Goal: Information Seeking & Learning: Learn about a topic

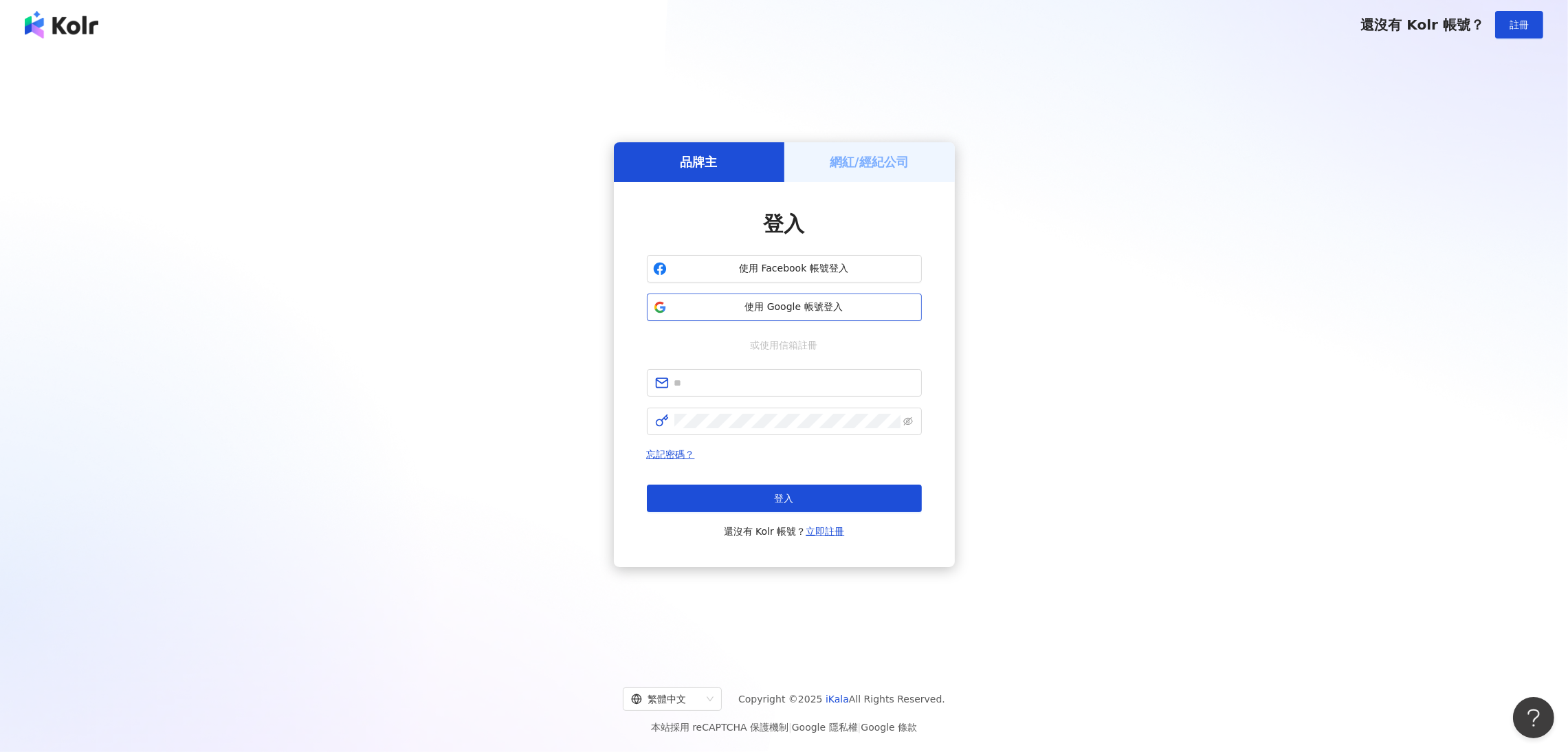
click at [728, 306] on span "使用 Google 帳號登入" at bounding box center [794, 307] width 243 height 13
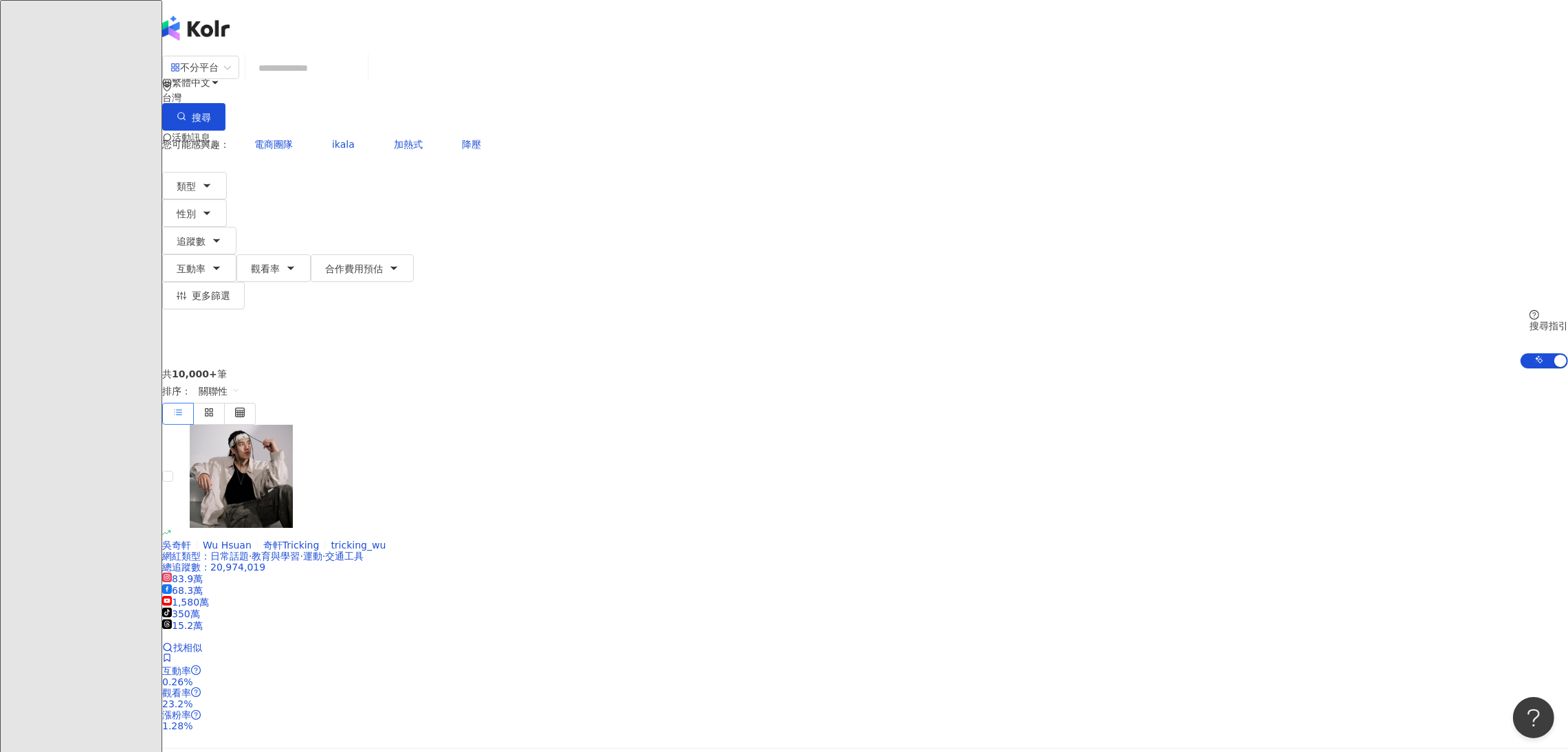
click at [362, 72] on input "search" at bounding box center [306, 68] width 111 height 26
click at [218, 78] on div "不分平台" at bounding box center [195, 67] width 48 height 22
click at [502, 169] on div "Facebook" at bounding box center [497, 165] width 69 height 15
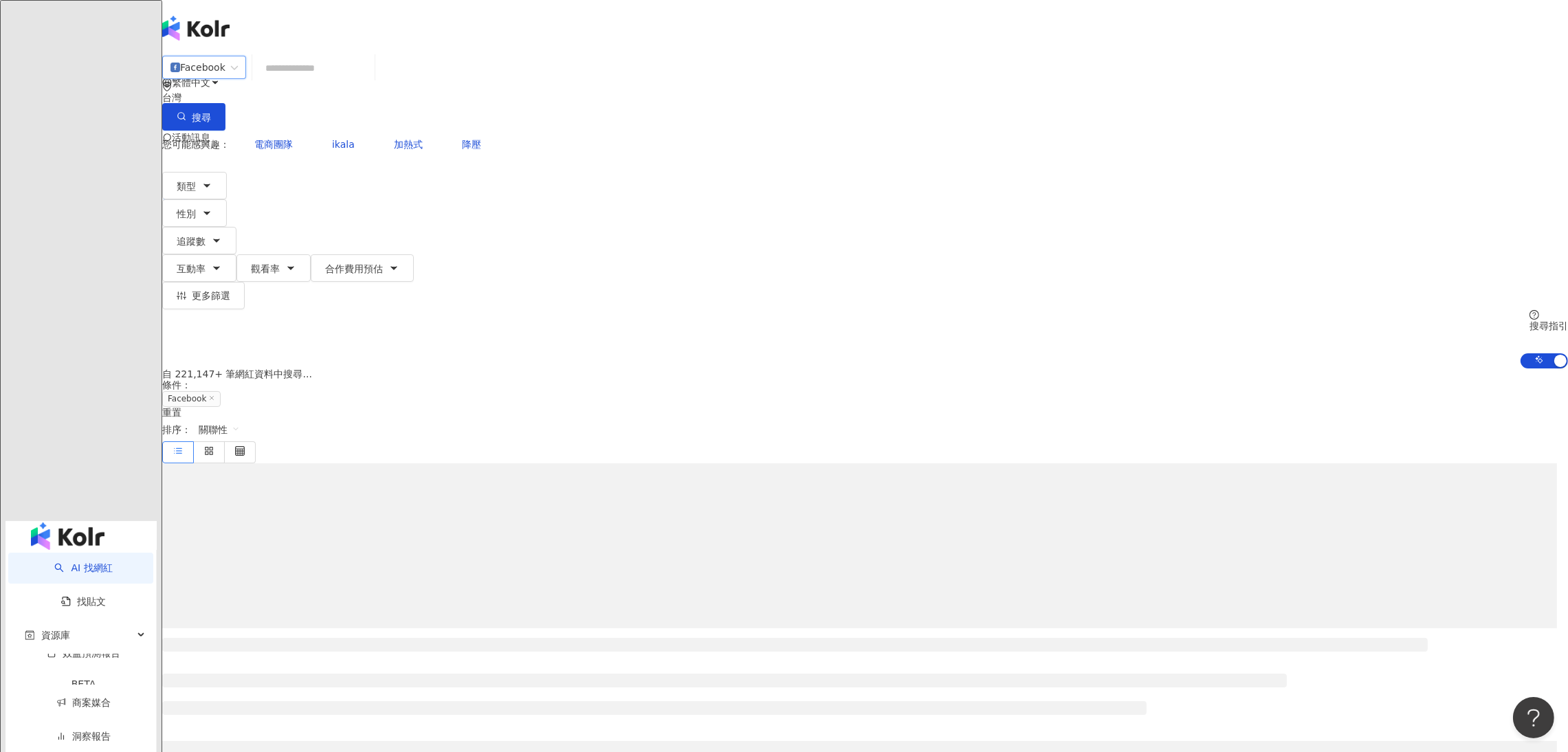
click at [369, 81] on input "search" at bounding box center [313, 68] width 111 height 26
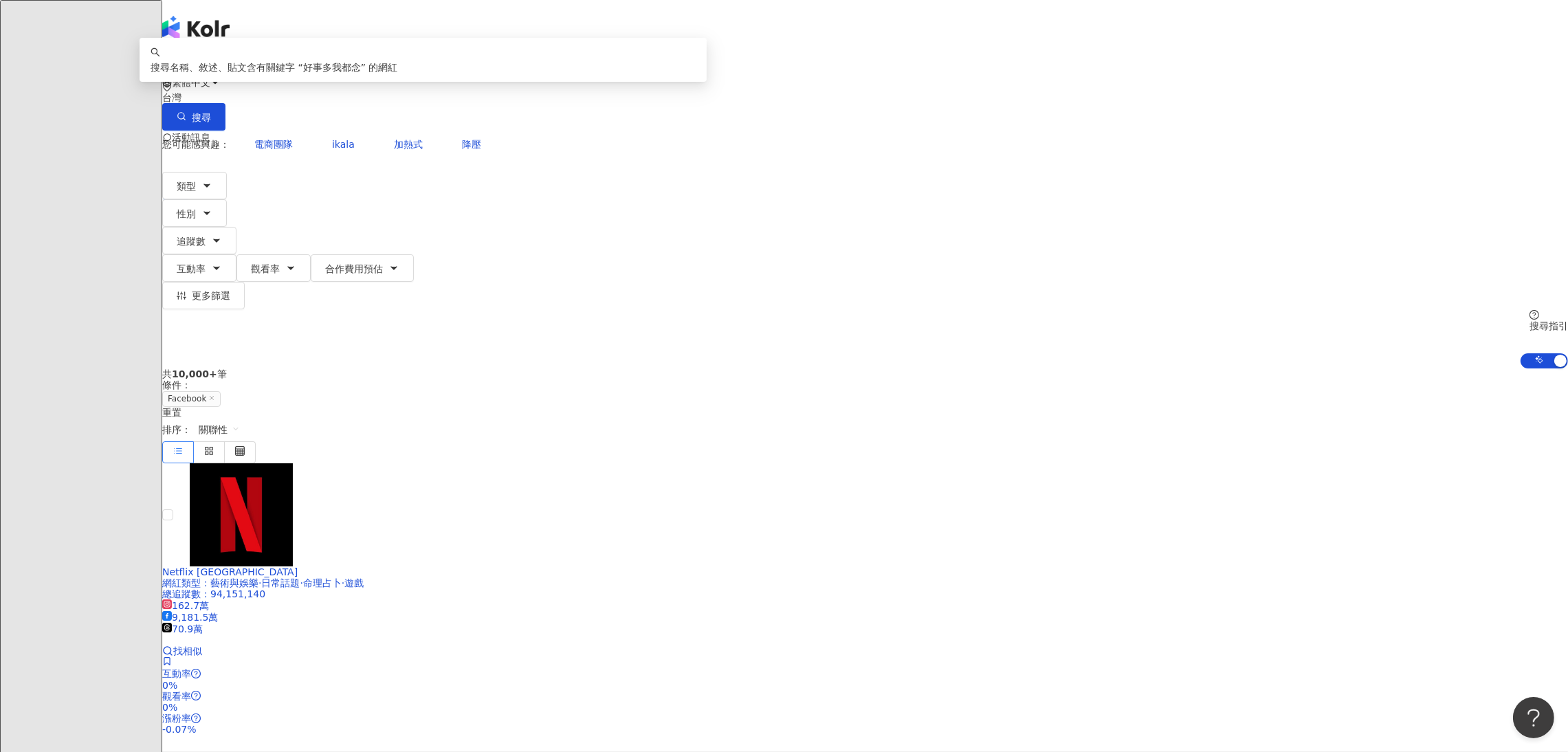
click at [369, 81] on input "******" at bounding box center [313, 68] width 111 height 26
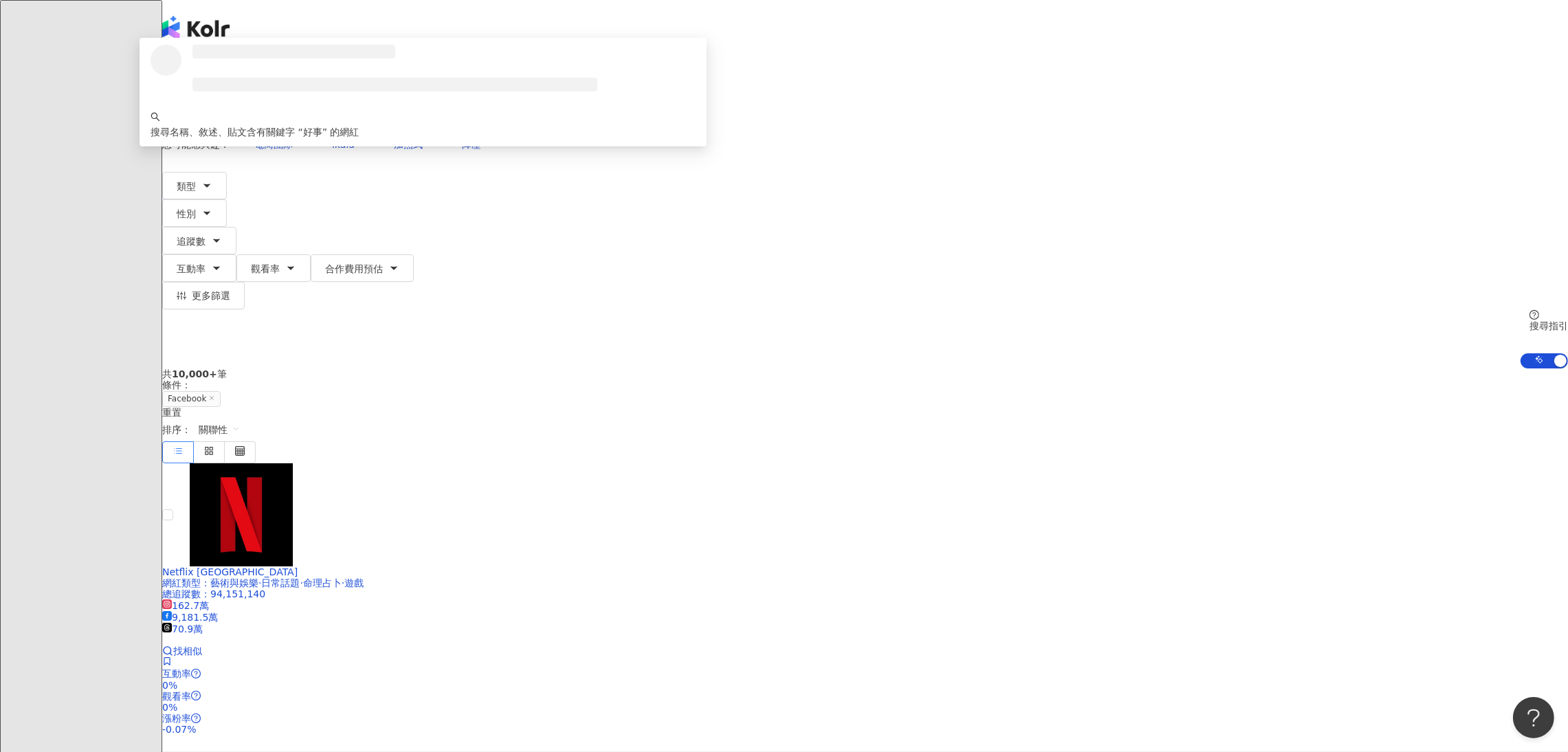
type input "*"
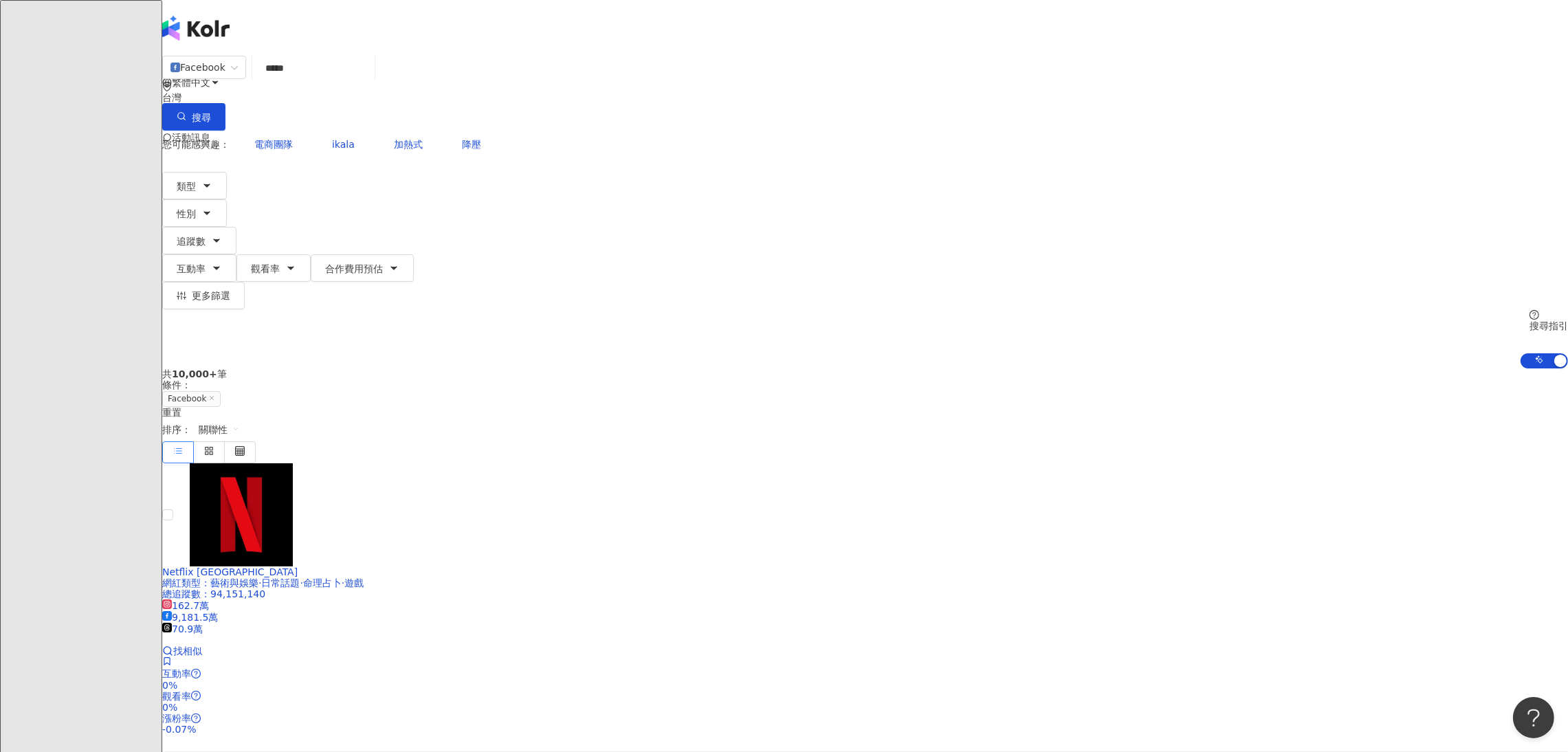
type input "***"
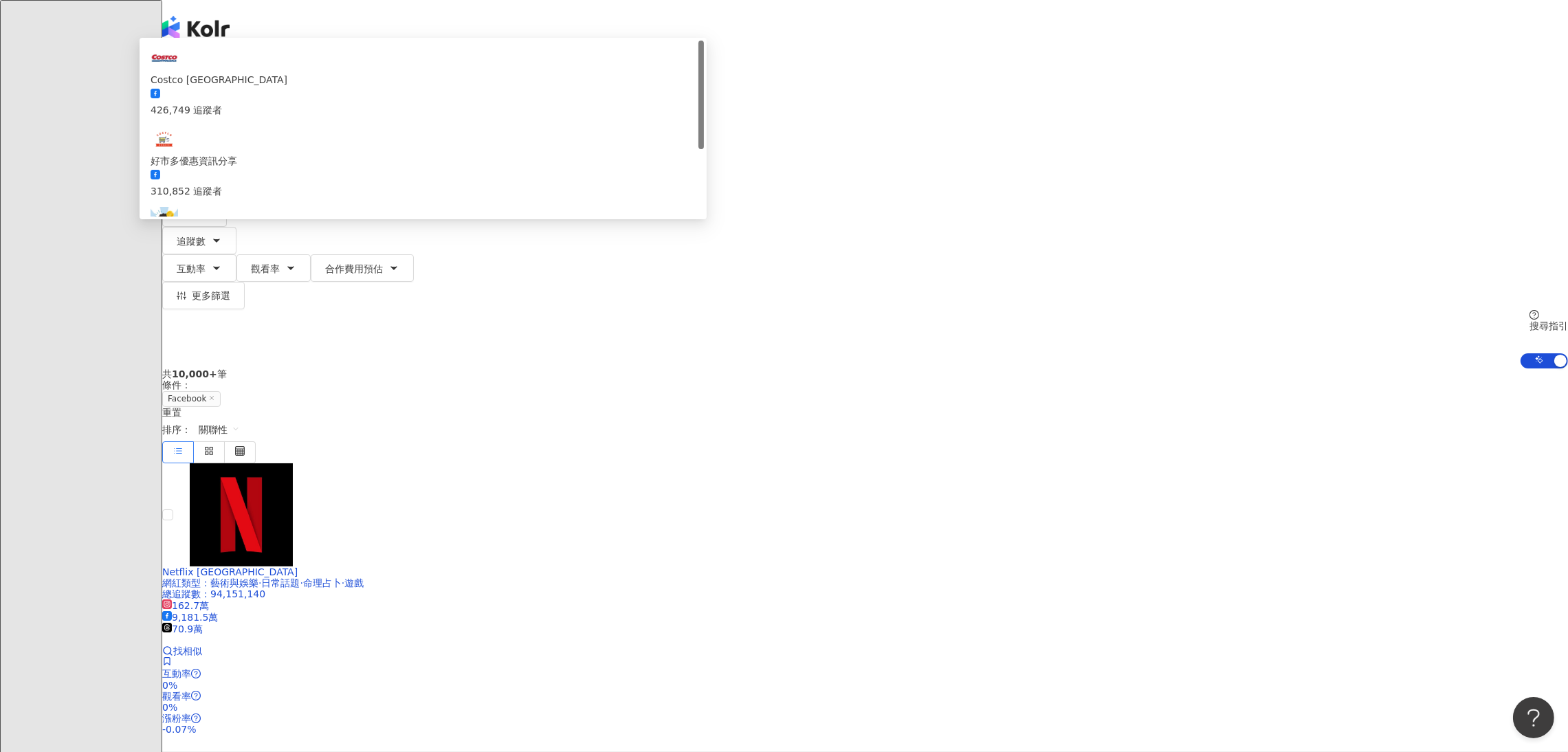
click at [636, 303] on div "好市多我都唸Costco 267,022 追蹤者 找相似" at bounding box center [423, 347] width 545 height 88
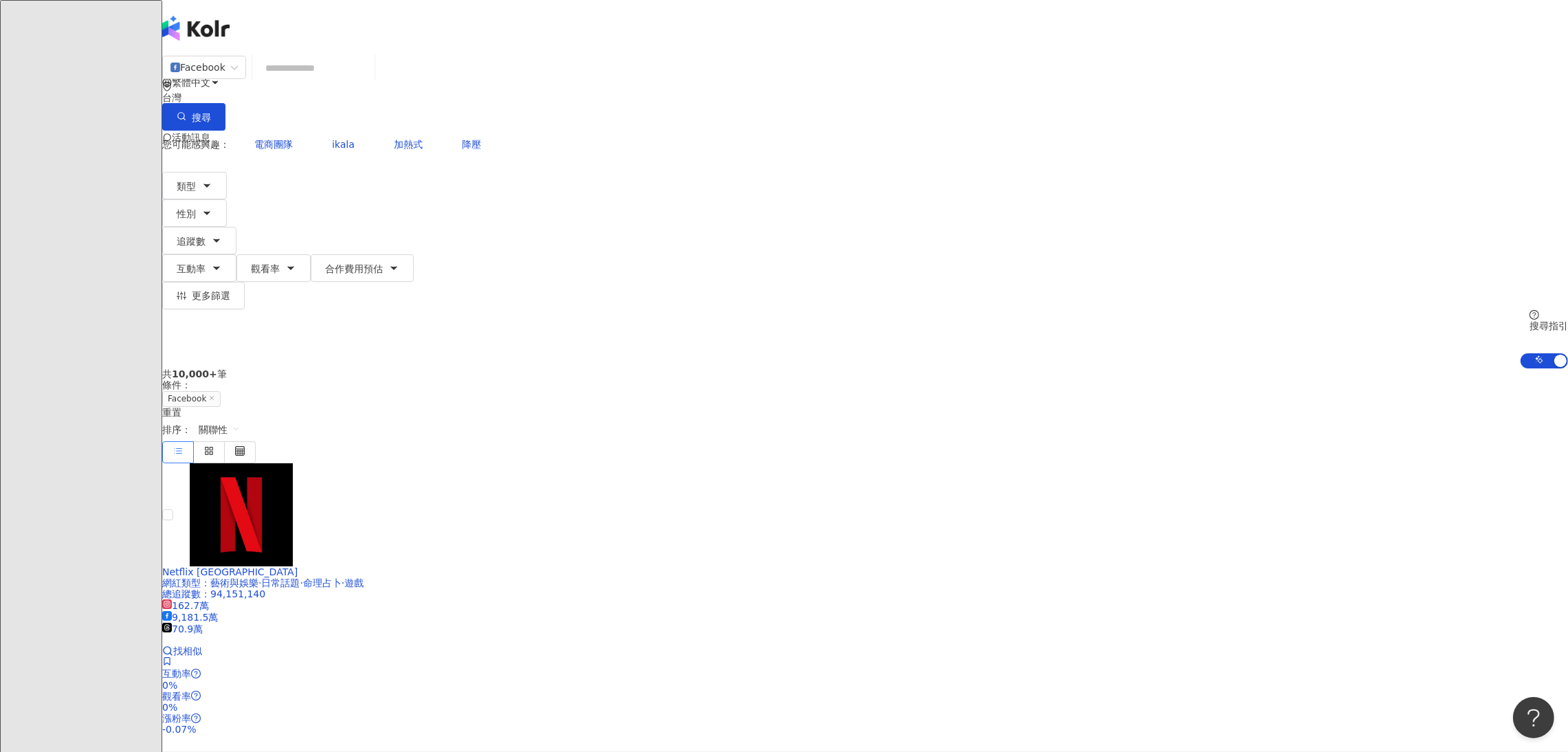
click at [369, 81] on input "search" at bounding box center [313, 68] width 111 height 26
click at [369, 74] on input "search" at bounding box center [313, 68] width 111 height 26
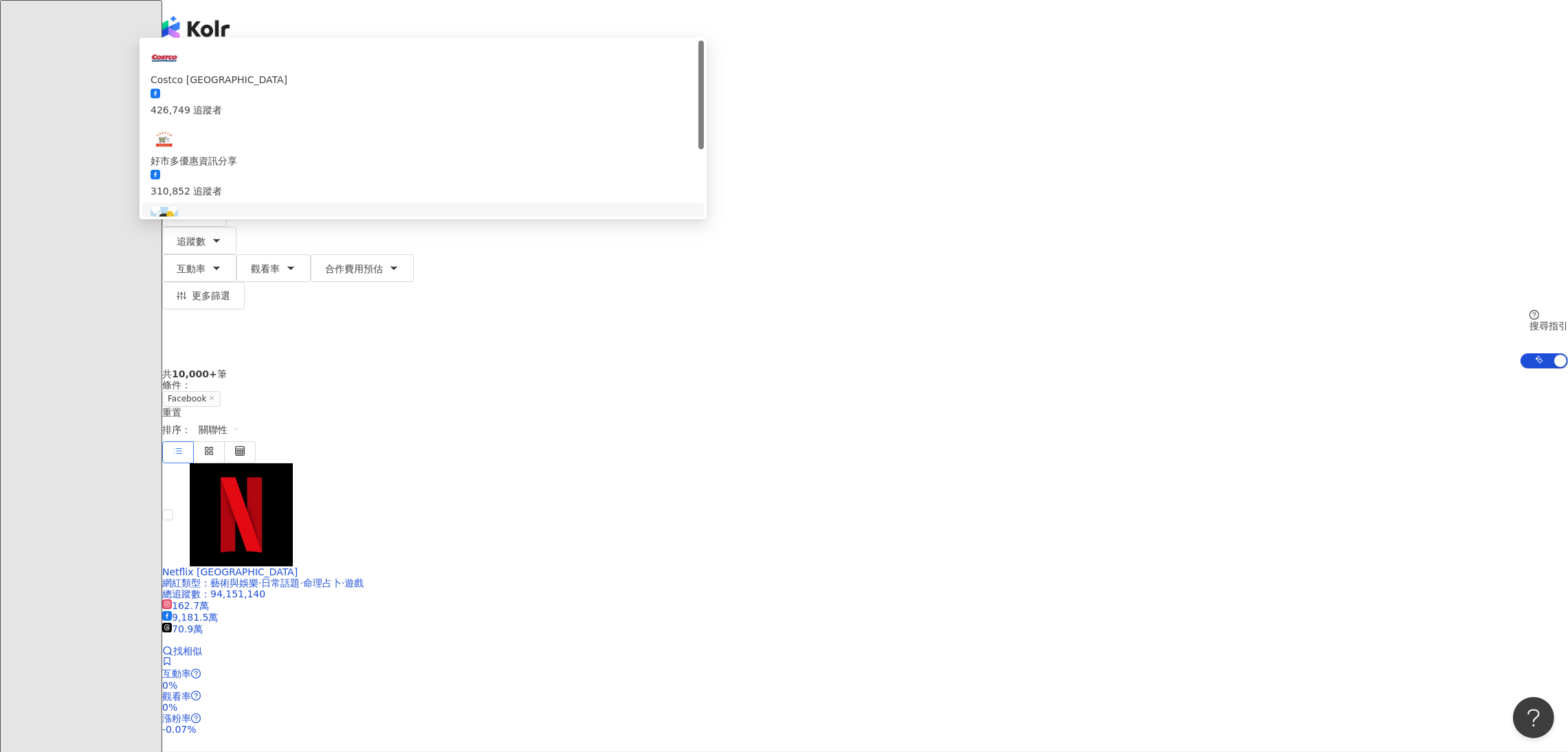
click at [646, 368] on div "共 10,000+ 筆 條件 ： Facebook 重置 排序： 關聯性" at bounding box center [865, 415] width 1405 height 94
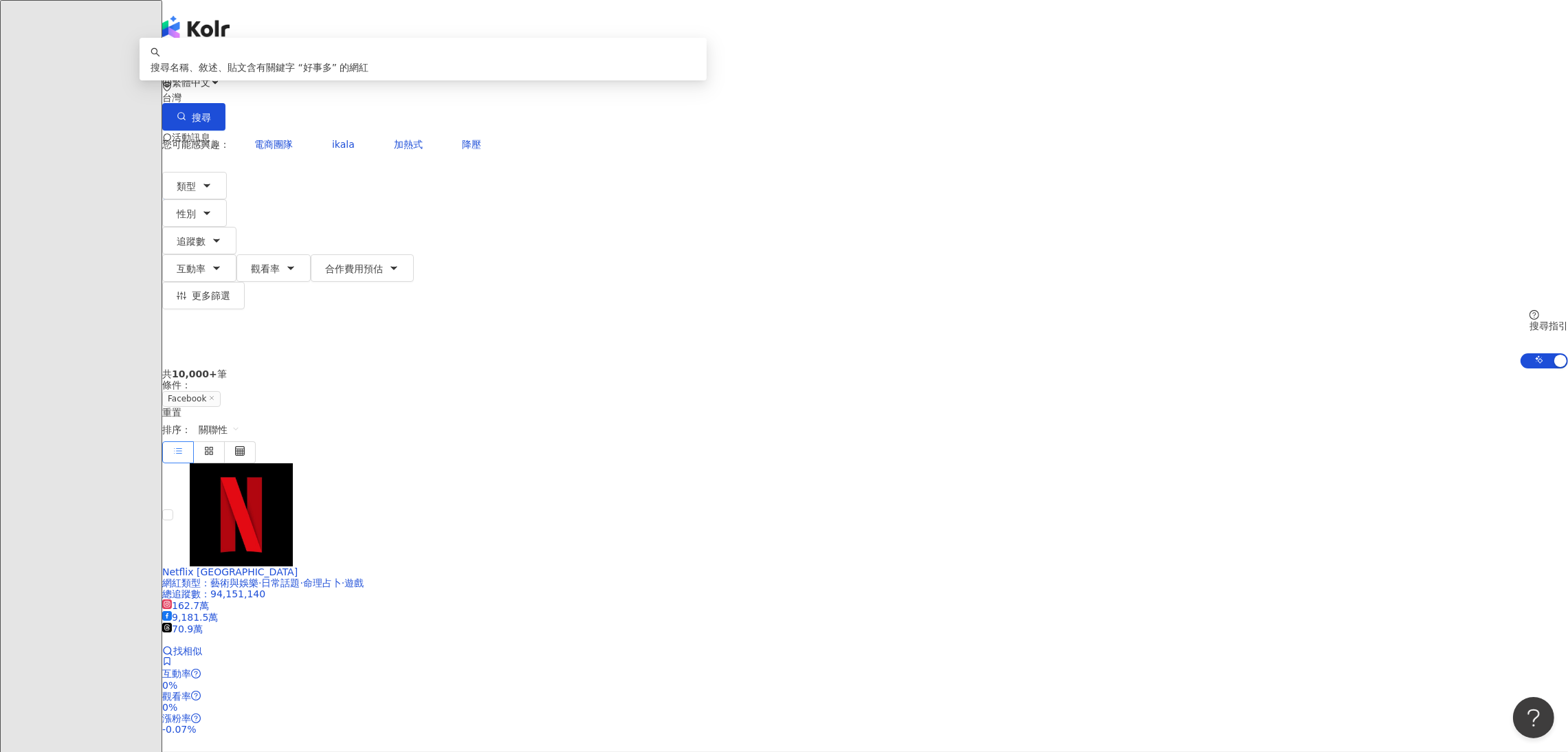
click at [369, 80] on input "***" at bounding box center [313, 68] width 111 height 26
type input "*"
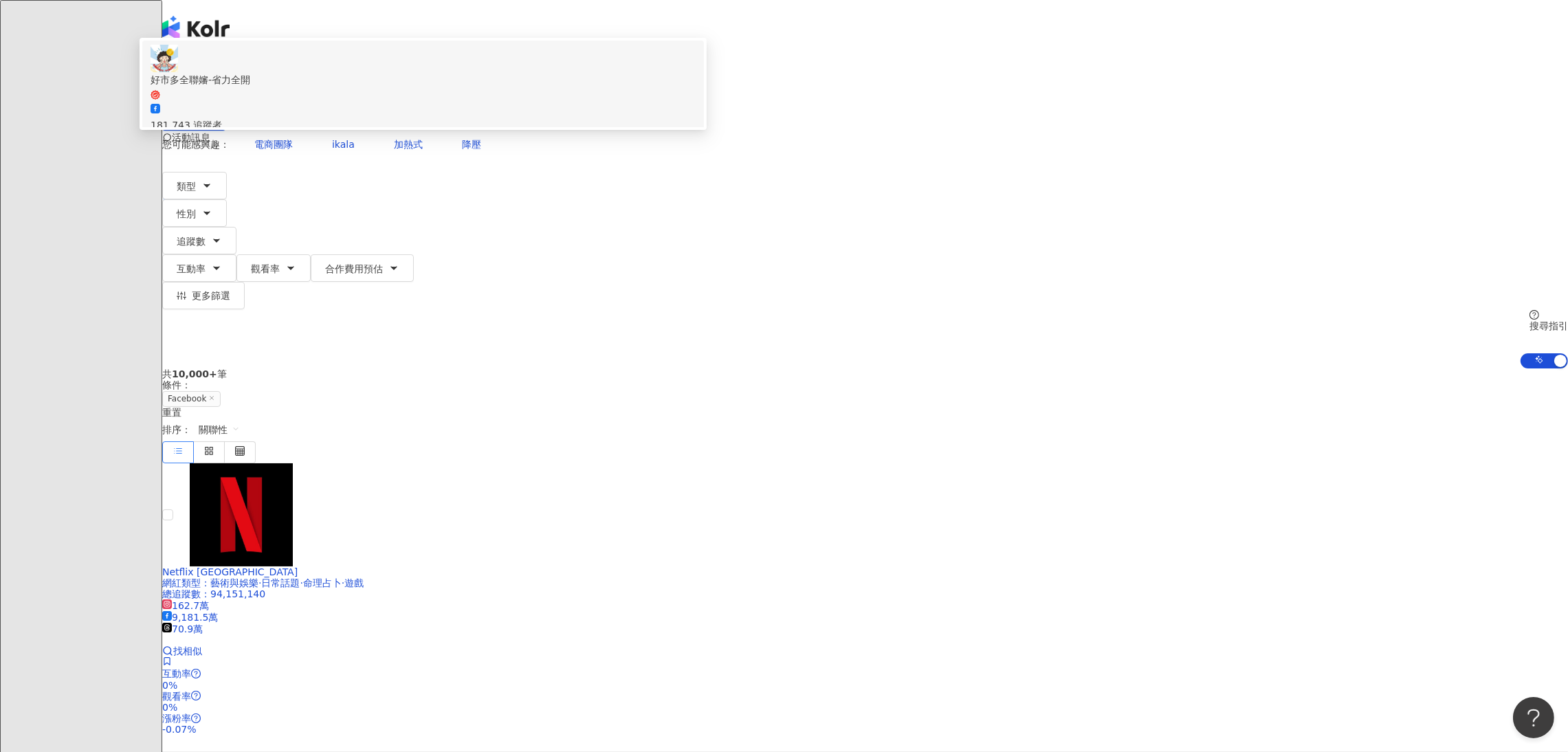
click at [670, 156] on div "搜尋名稱、敘述、貼文含有關鍵字 “ 全聯嬸 ” 的網紅" at bounding box center [423, 171] width 545 height 31
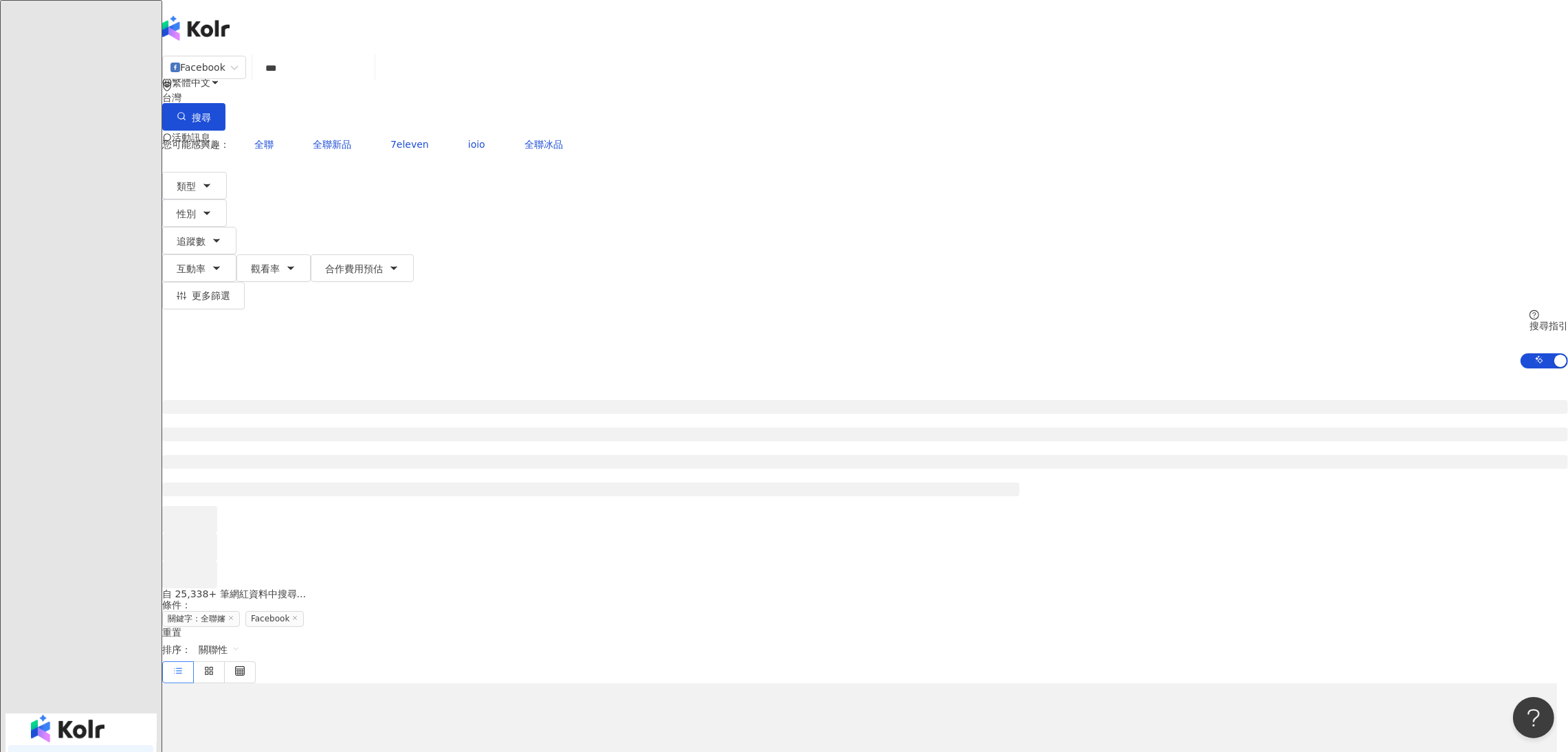
click at [369, 81] on input "***" at bounding box center [313, 68] width 111 height 26
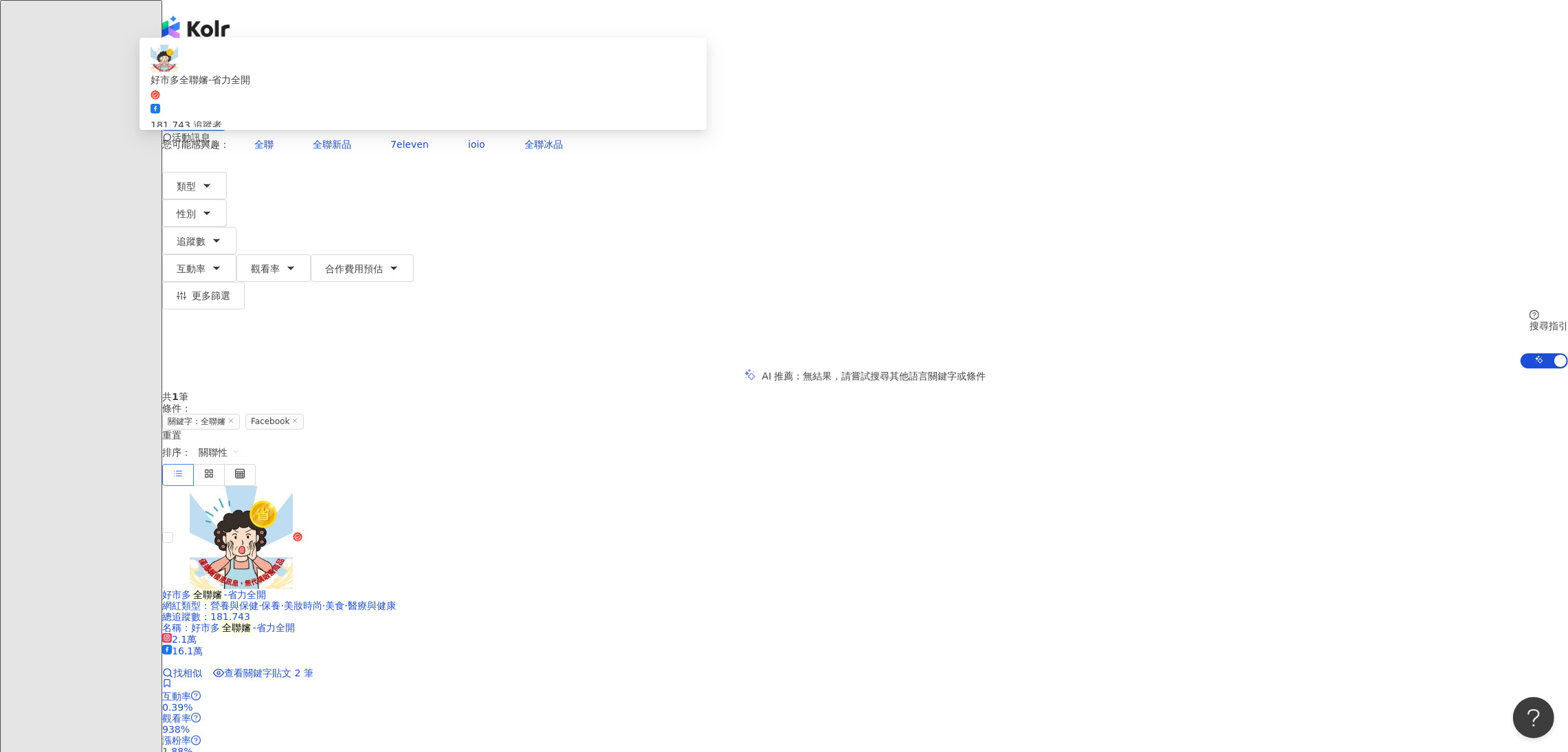
drag, startPoint x: 621, startPoint y: 83, endPoint x: 477, endPoint y: 51, distance: 147.5
click at [477, 55] on div "Facebook *** 台灣 搜尋 8e13ea66-d2d8-4a21-a452-3dc988f05fbf keyword 好市多全聯嬸-省力全開 181…" at bounding box center [865, 212] width 1405 height 313
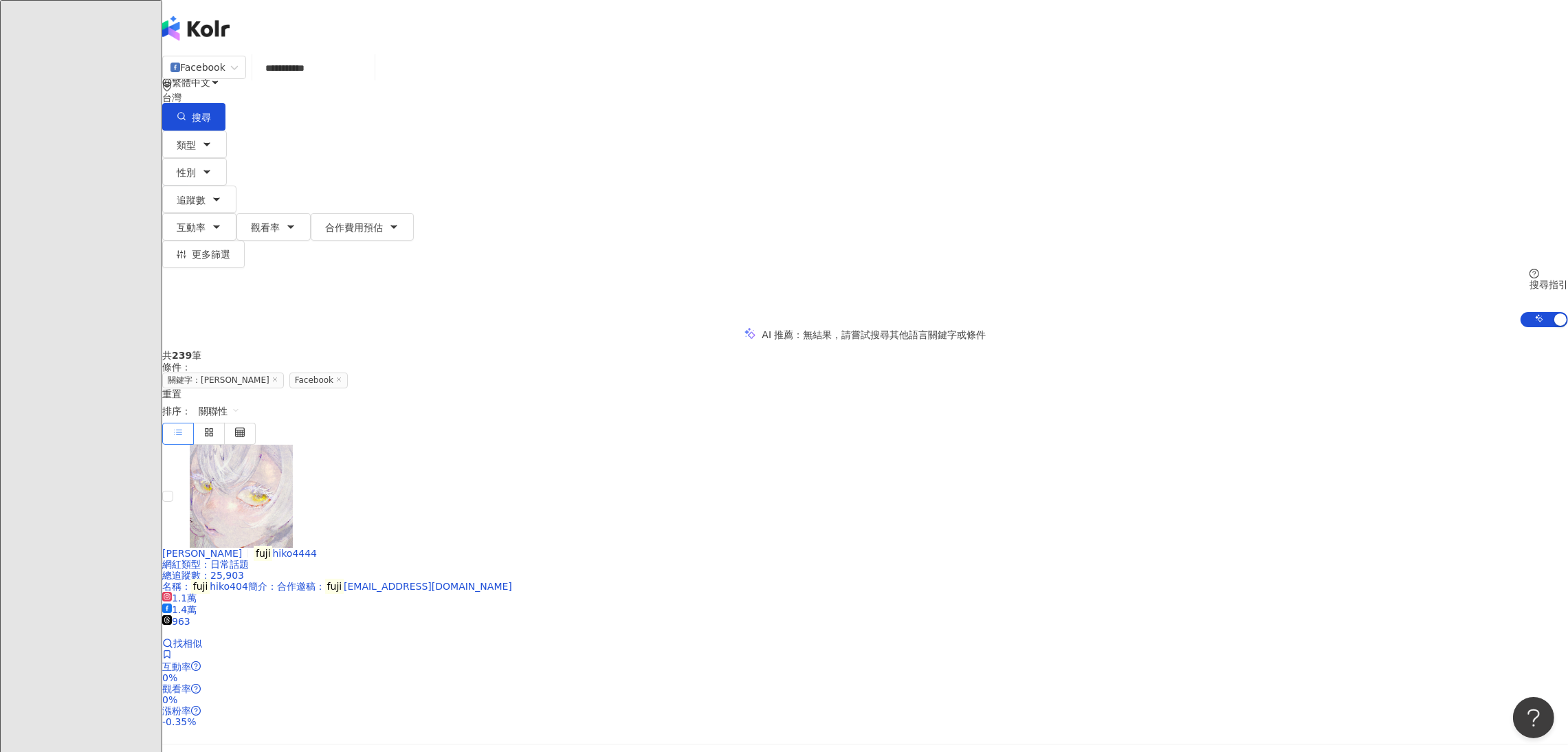
click at [369, 80] on input "**********" at bounding box center [313, 68] width 111 height 26
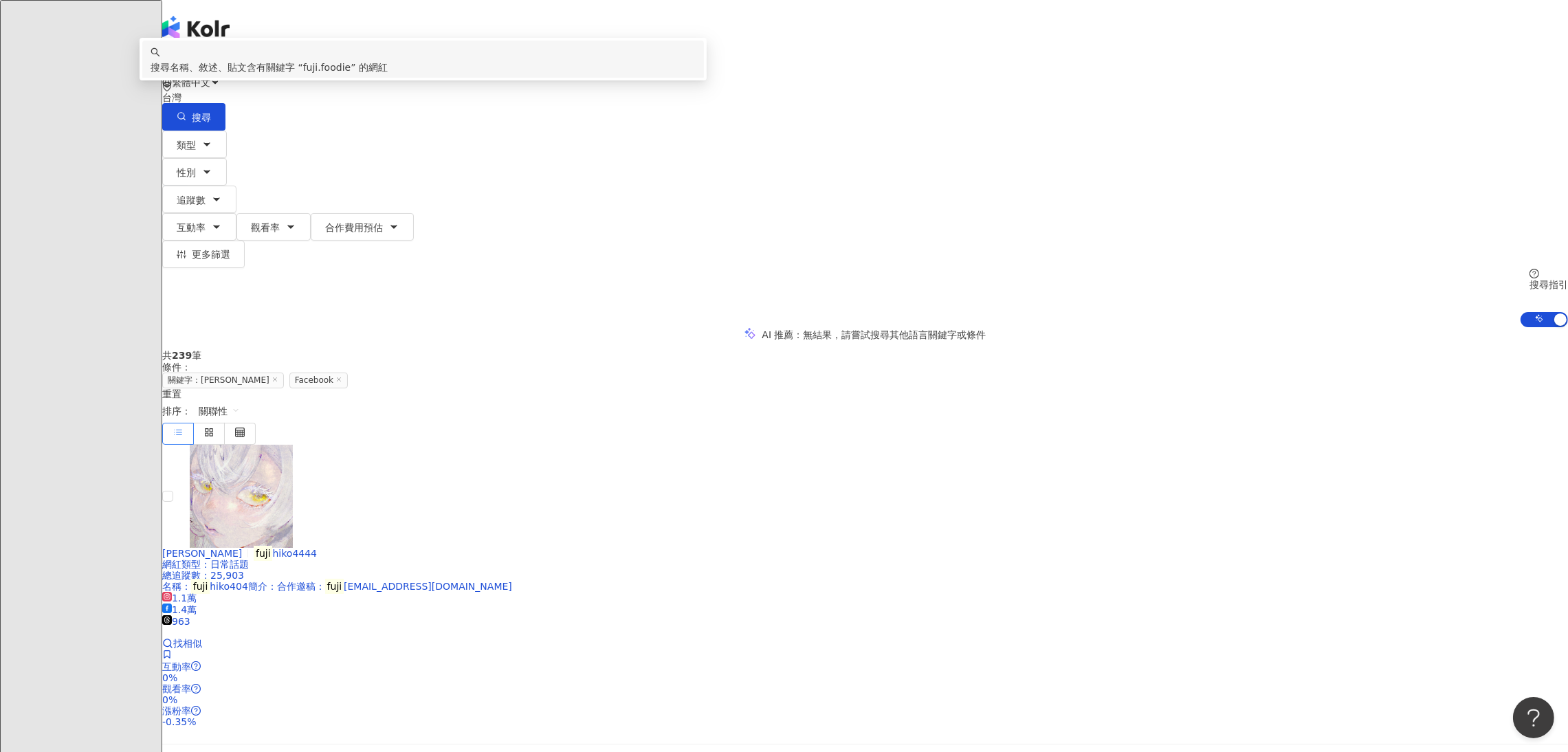
click at [238, 78] on span "Facebook" at bounding box center [204, 67] width 67 height 22
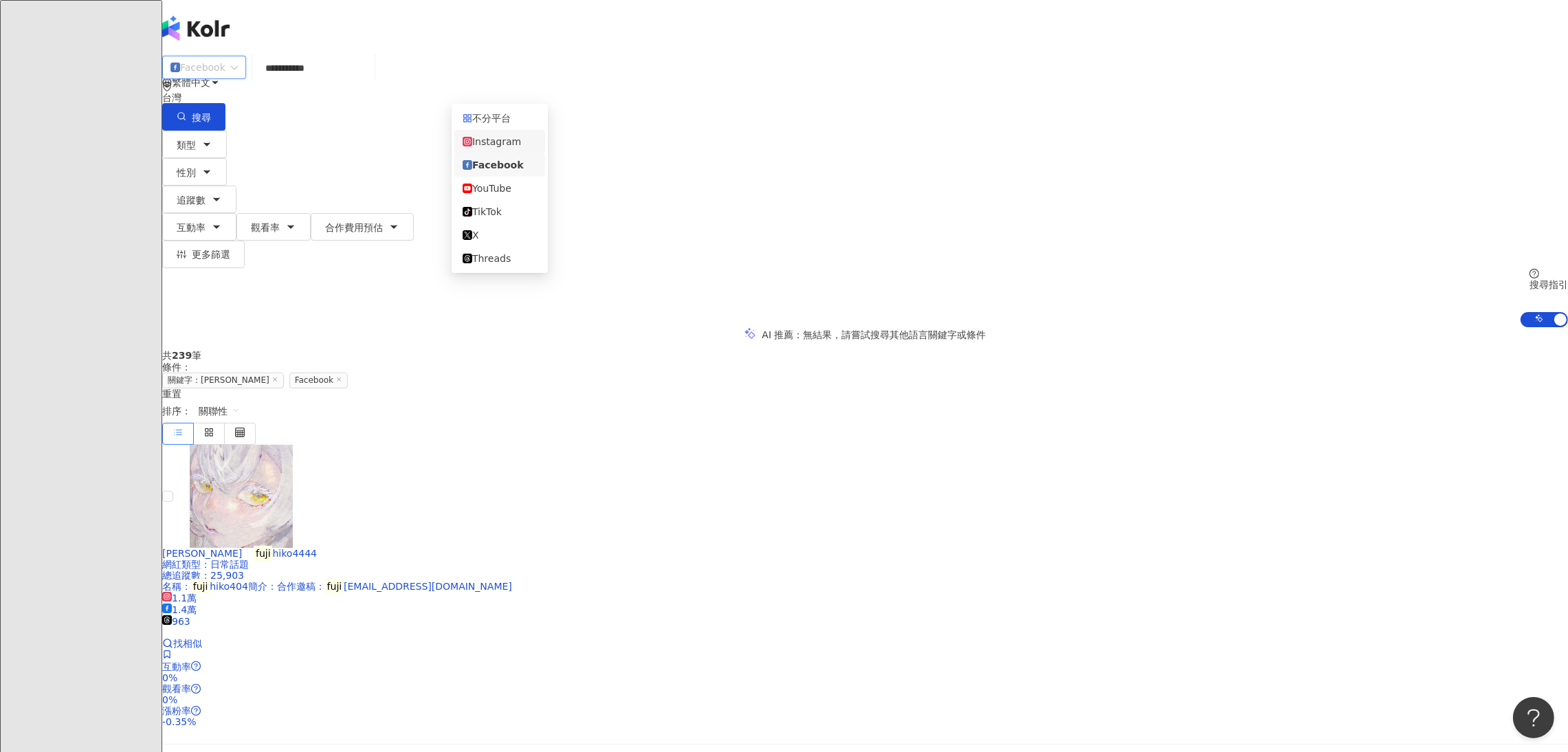
click at [514, 136] on div "Instagram" at bounding box center [500, 142] width 75 height 15
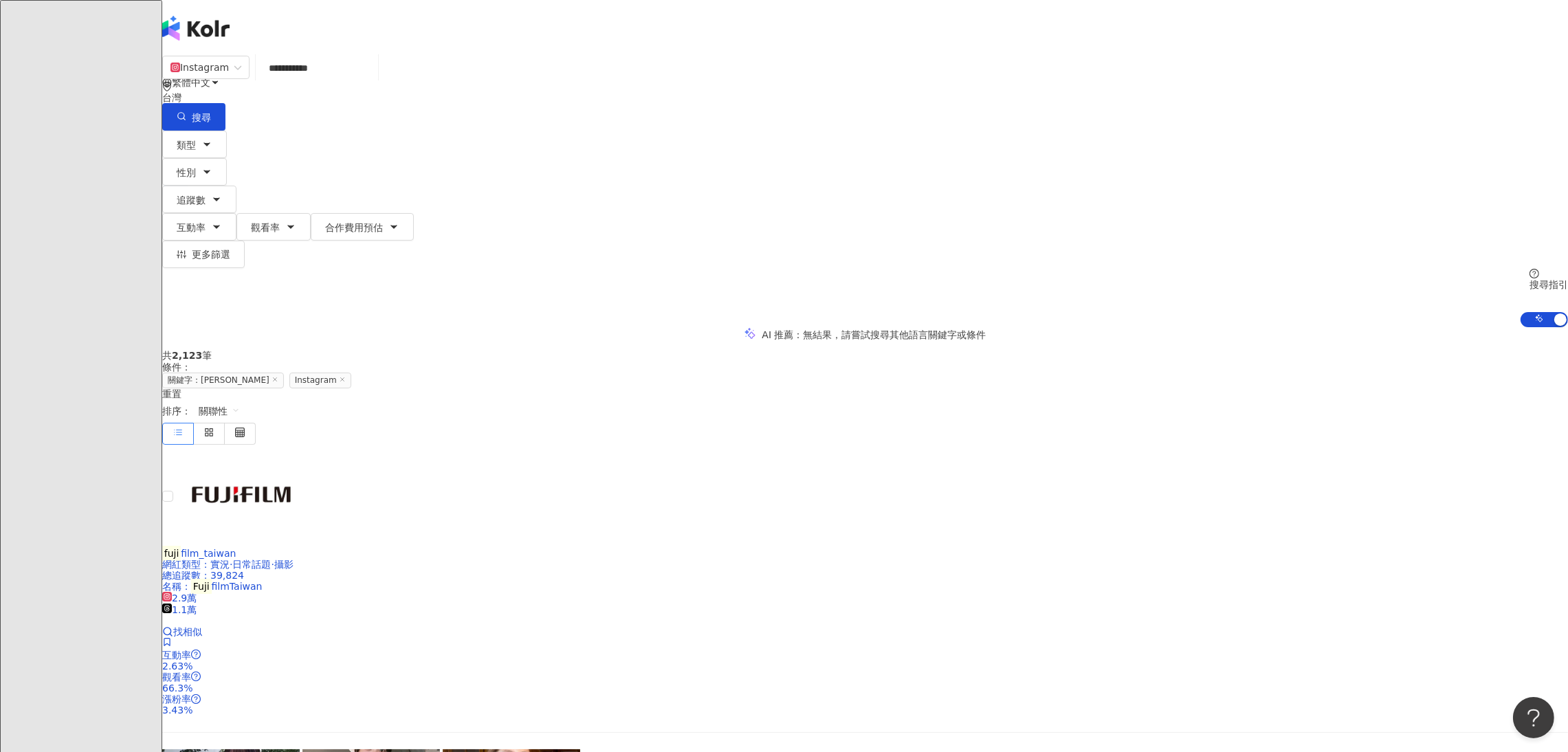
click at [373, 81] on input "**********" at bounding box center [316, 68] width 111 height 26
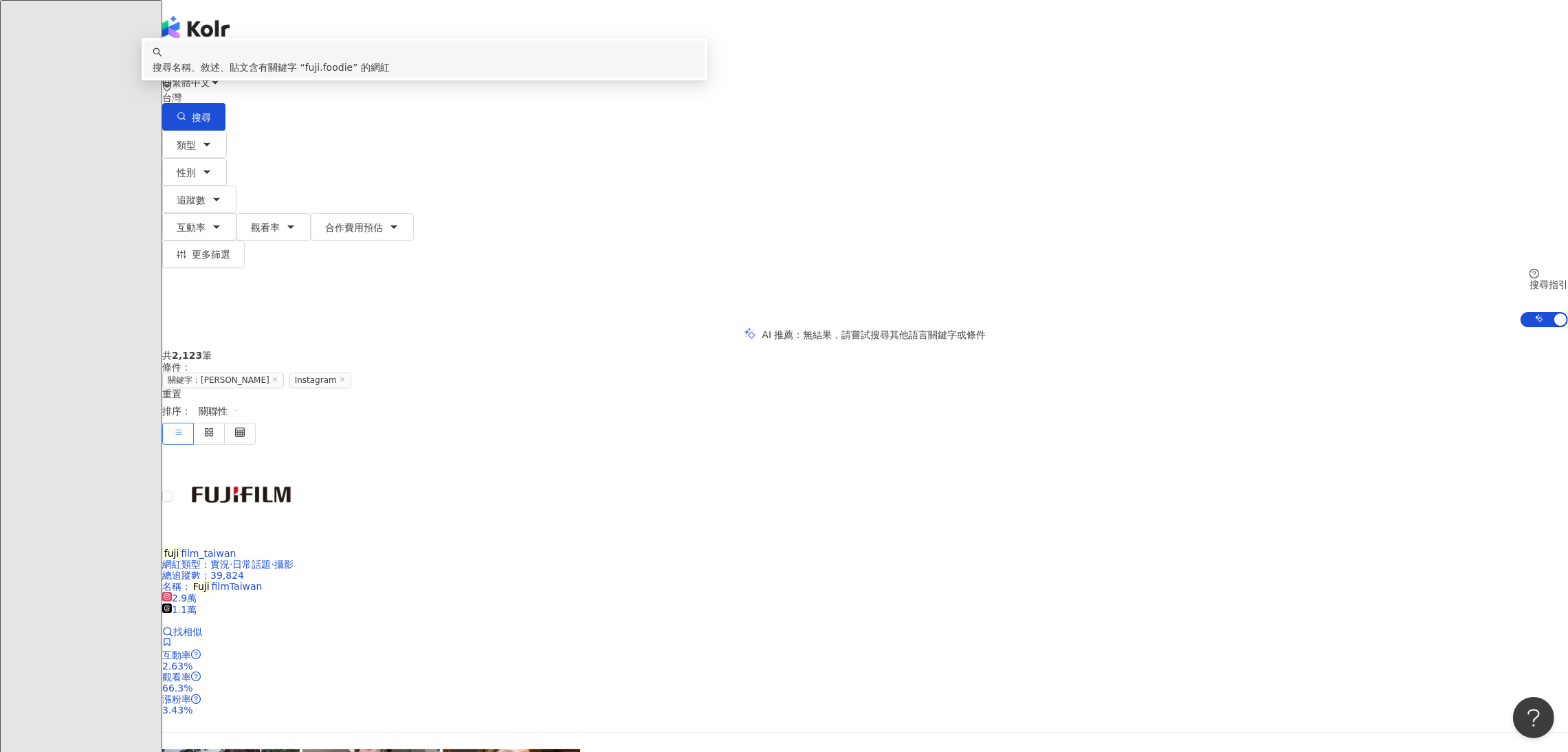
scroll to position [309, 0]
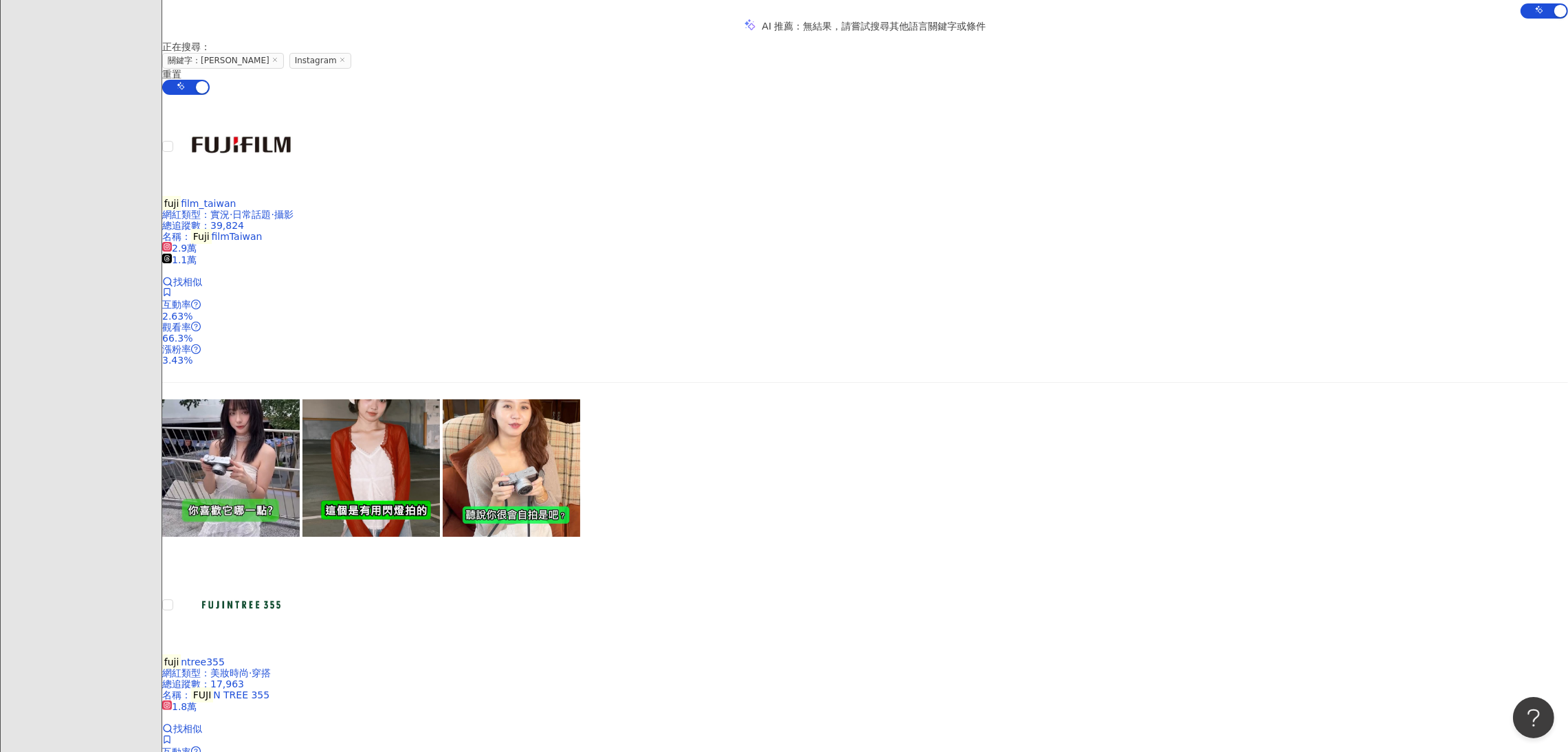
drag, startPoint x: 341, startPoint y: 264, endPoint x: 374, endPoint y: 171, distance: 98.7
drag, startPoint x: 616, startPoint y: 82, endPoint x: 497, endPoint y: 78, distance: 119.1
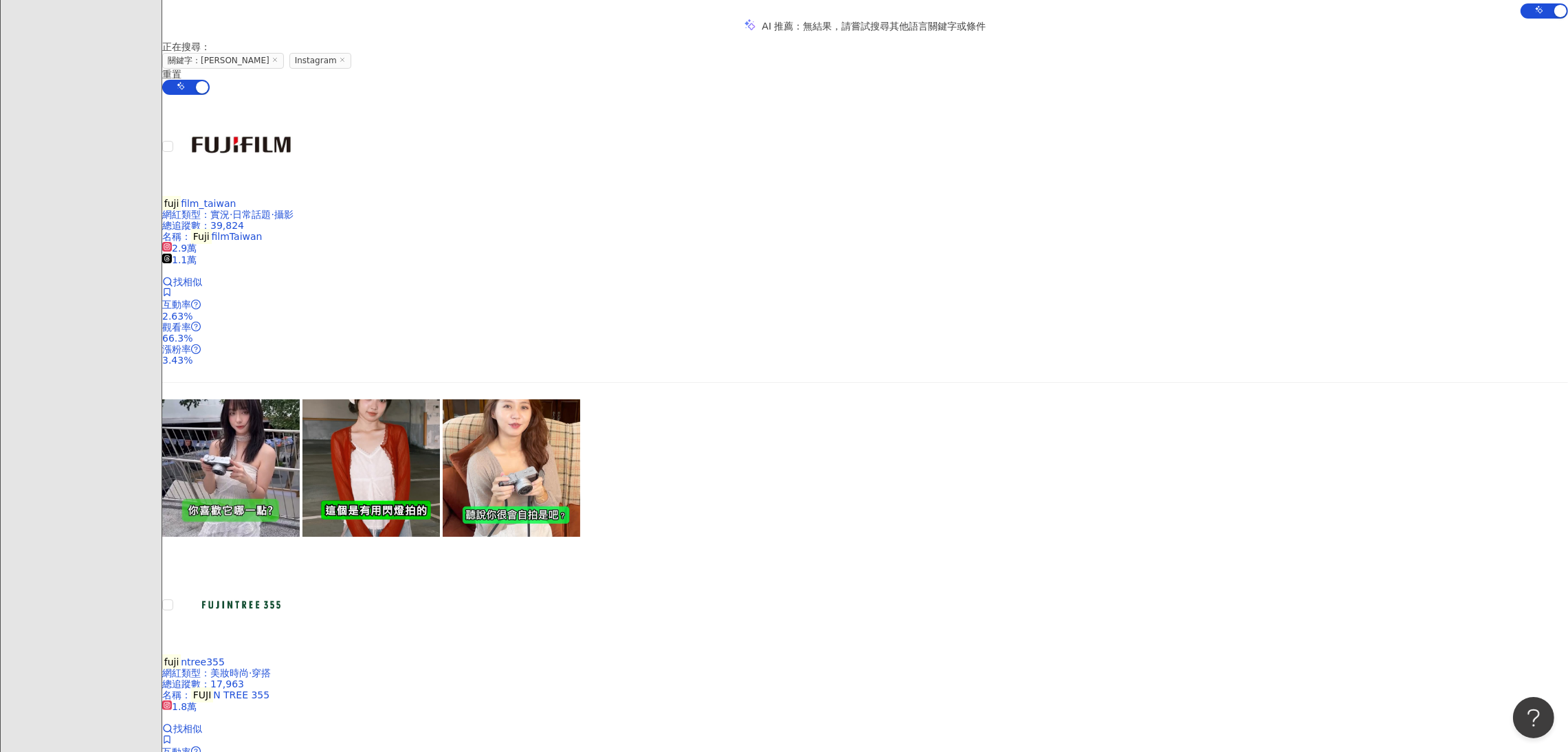
scroll to position [0, 0]
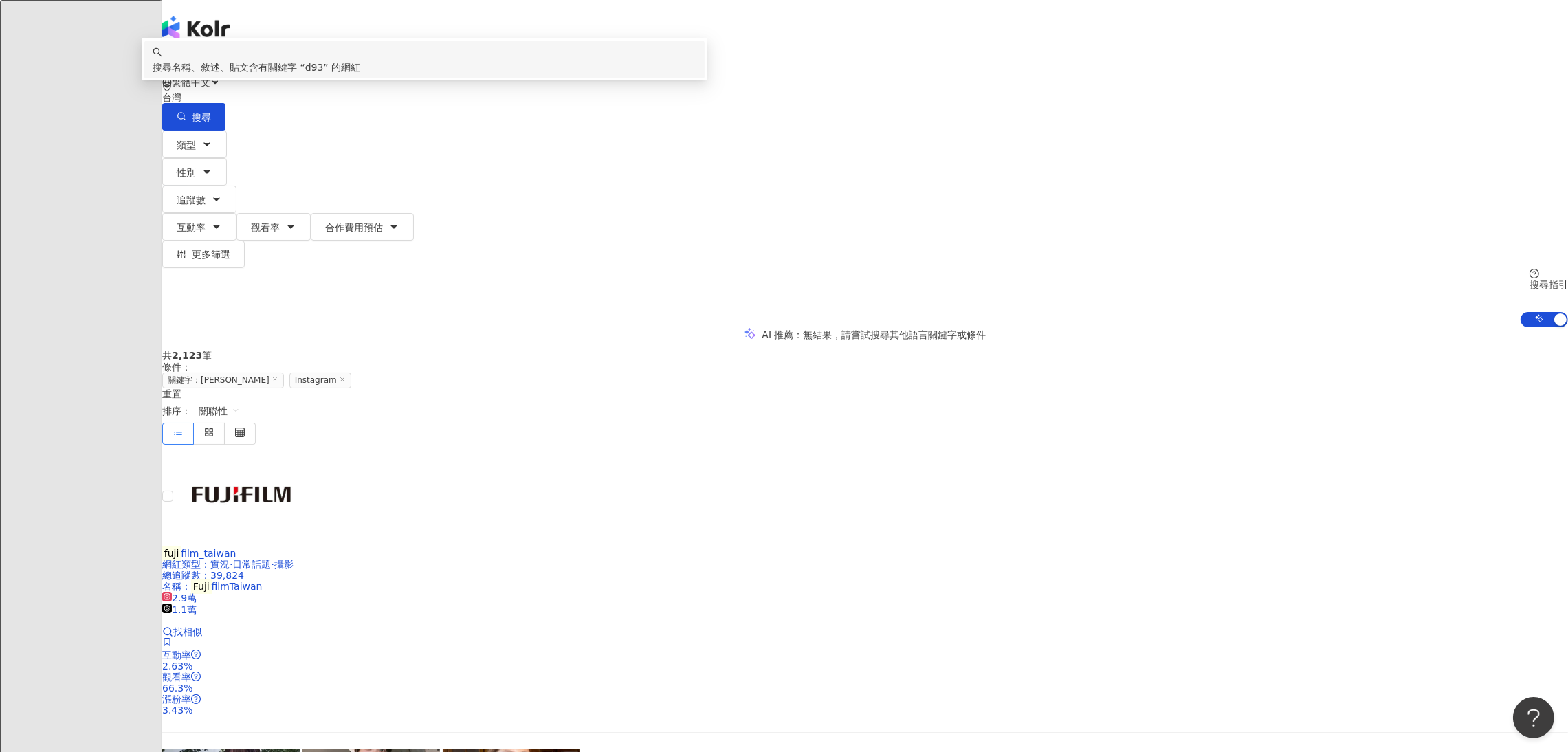
type input "*"
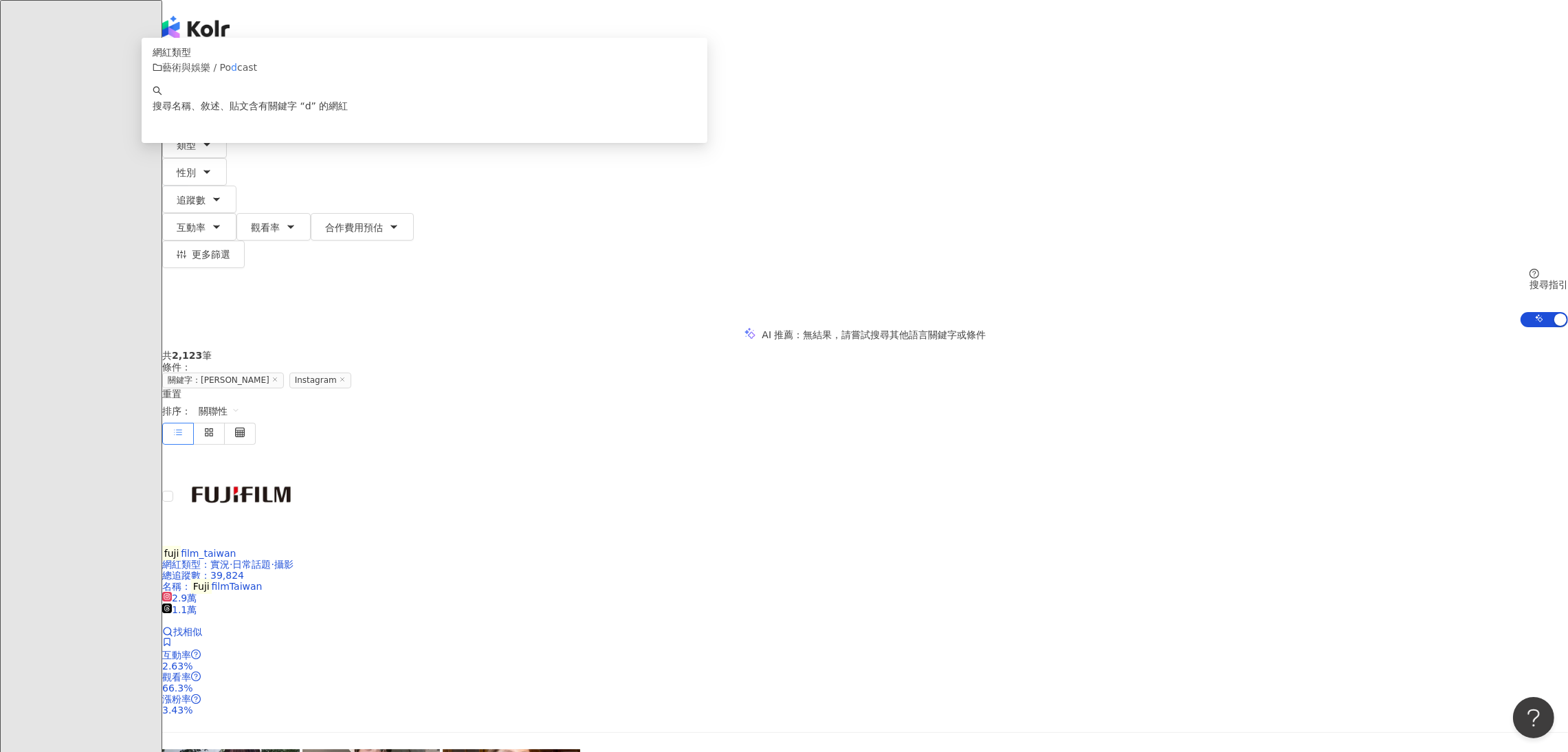
type input "***"
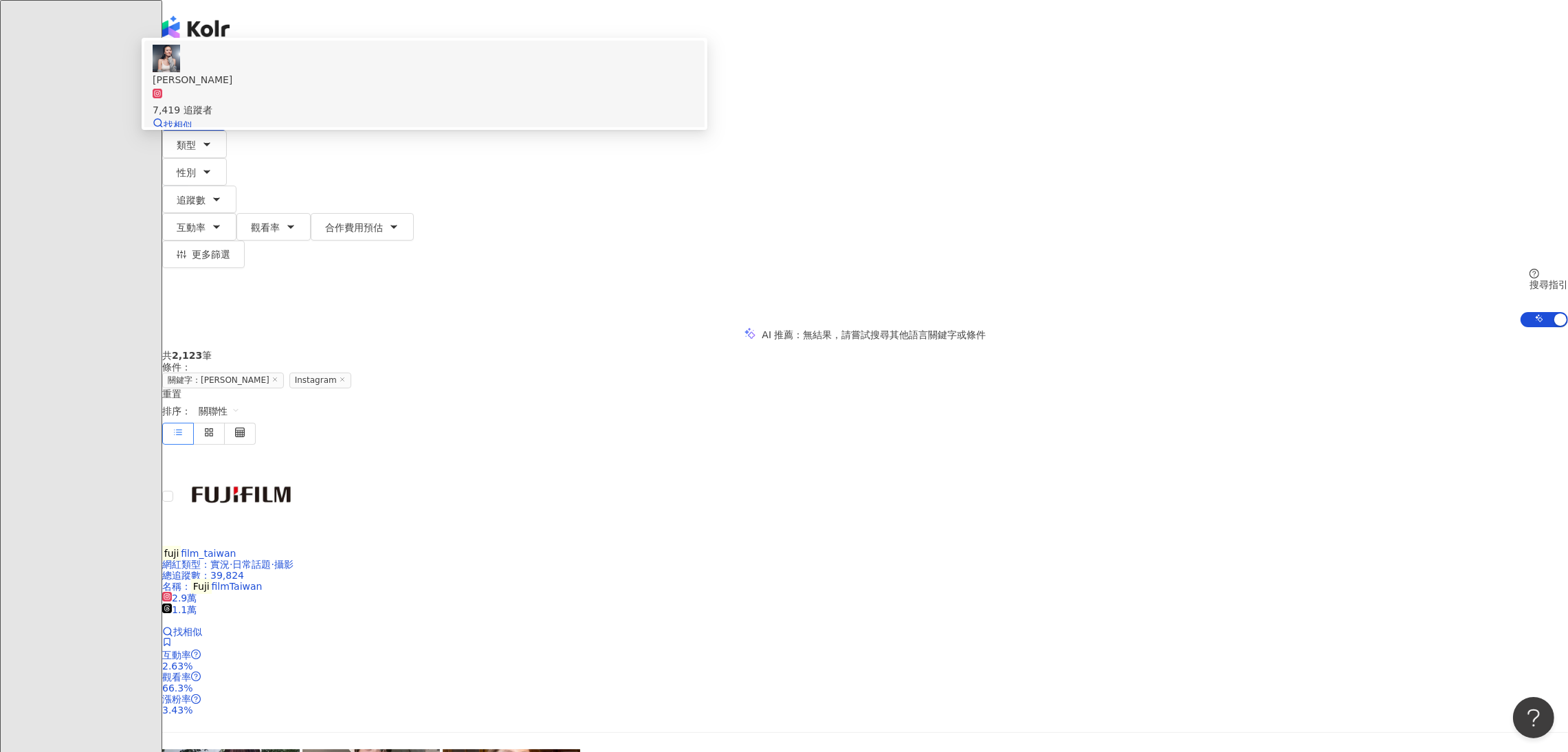
click at [678, 118] on div "7,419 追蹤者" at bounding box center [424, 102] width 544 height 31
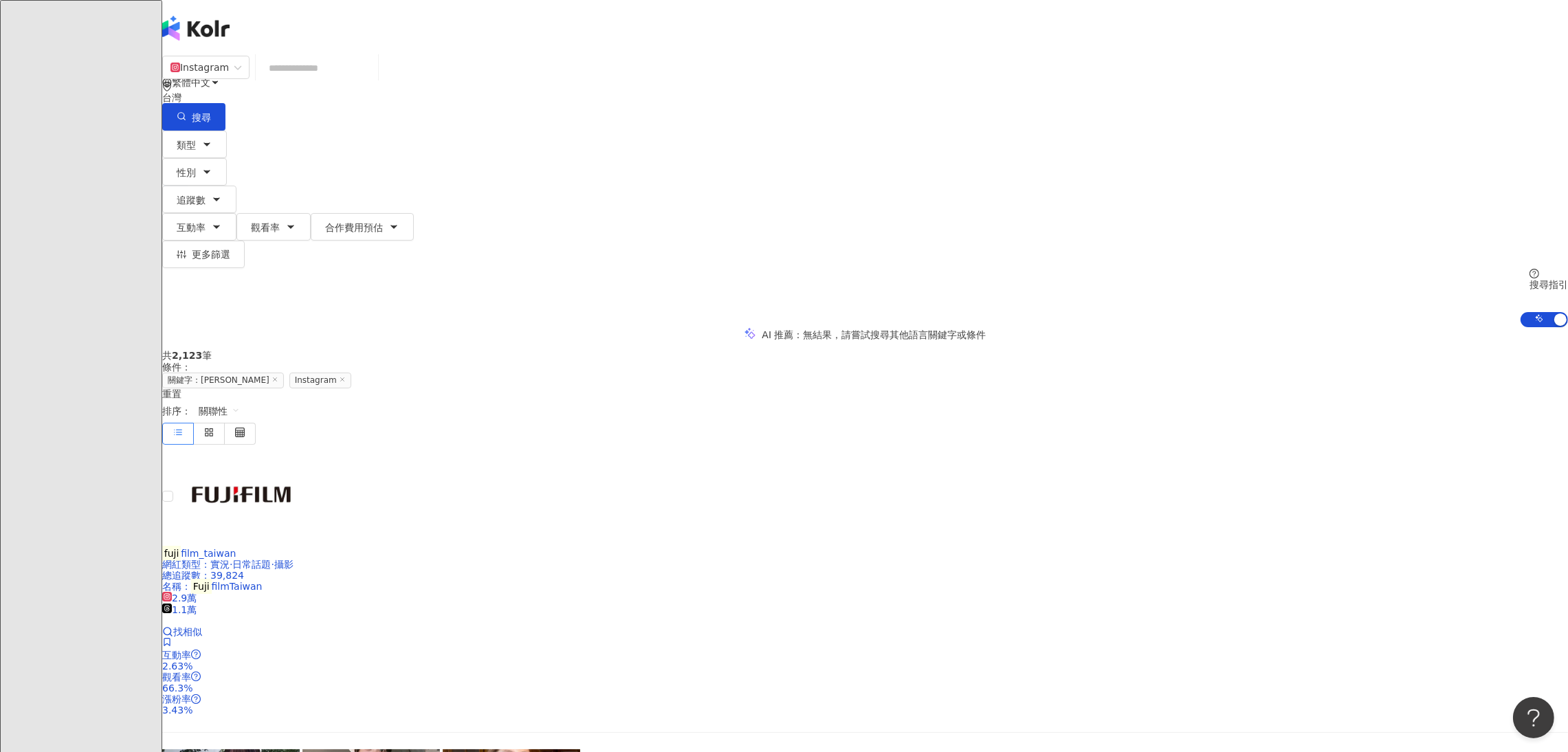
click at [373, 72] on input "search" at bounding box center [316, 68] width 111 height 26
click at [373, 74] on input "search" at bounding box center [316, 68] width 111 height 26
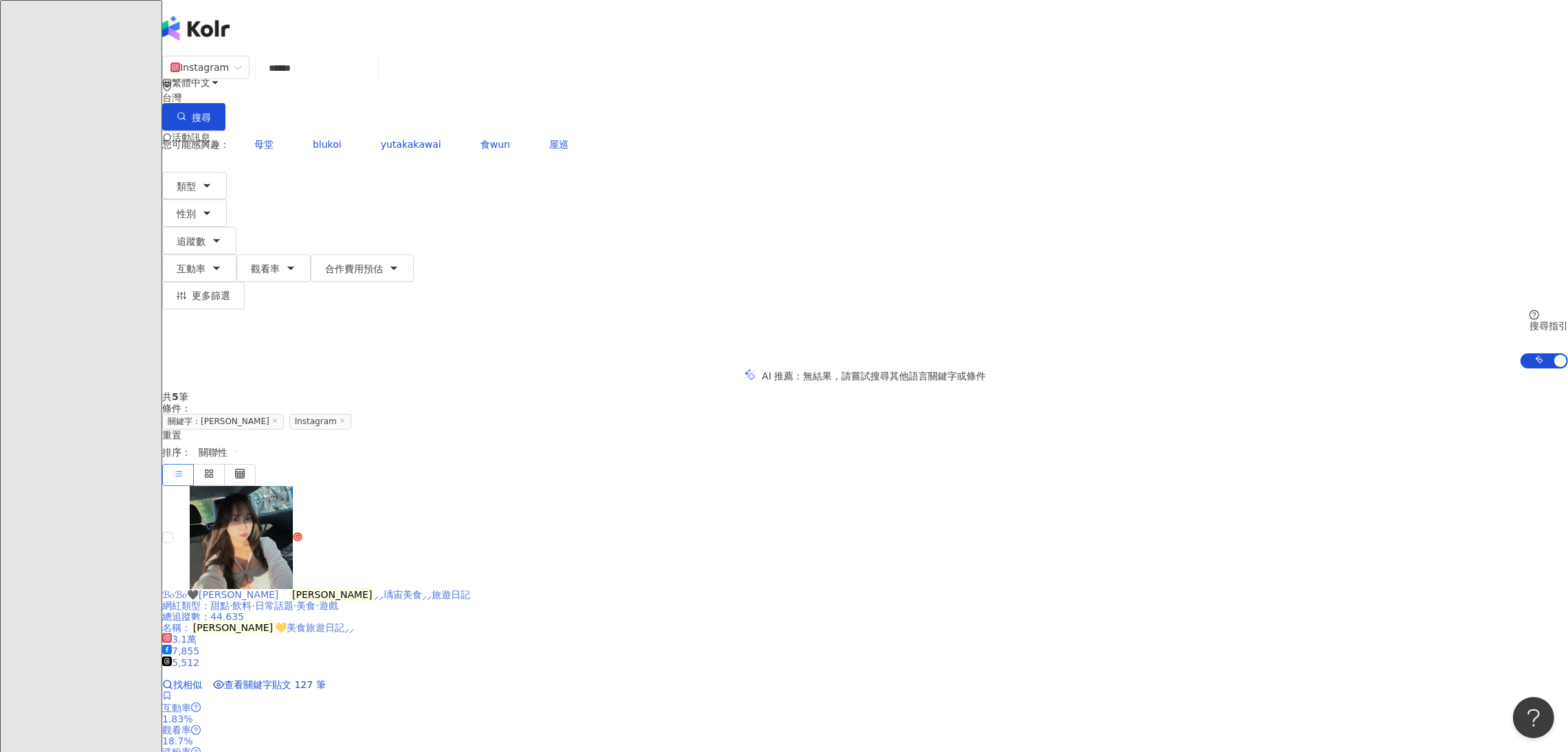
click at [374, 587] on mark "Mina彤彤" at bounding box center [332, 594] width 84 height 15
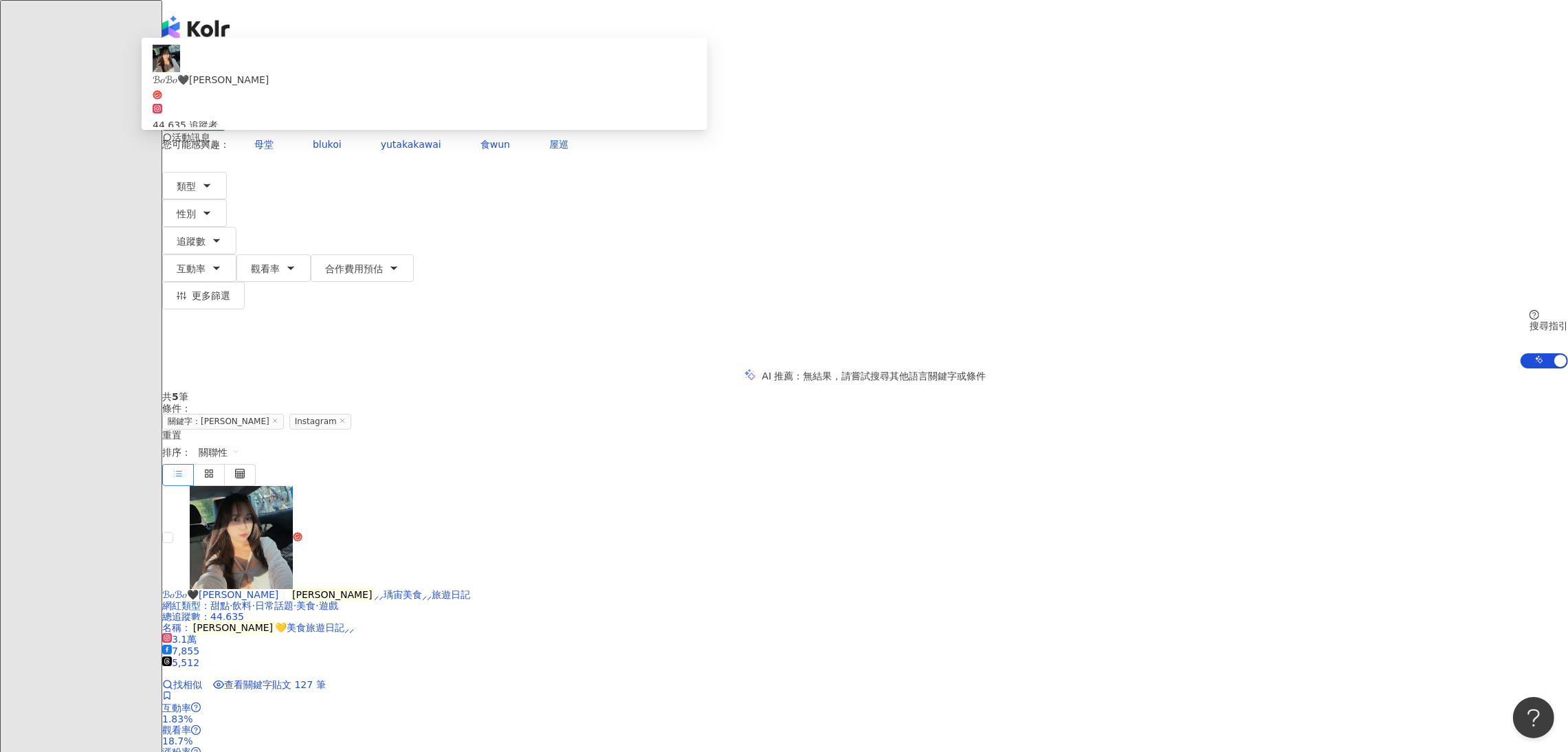
drag, startPoint x: 626, startPoint y: 80, endPoint x: 388, endPoint y: 50, distance: 239.9
click at [388, 55] on div "Instagram ****** 台灣 搜尋 b631883d-6c00-49a1-8c45-baa539ff57d2 ℬ𝑜ℬ𝑜🖤彤彤 44,635 追蹤者 …" at bounding box center [865, 212] width 1405 height 313
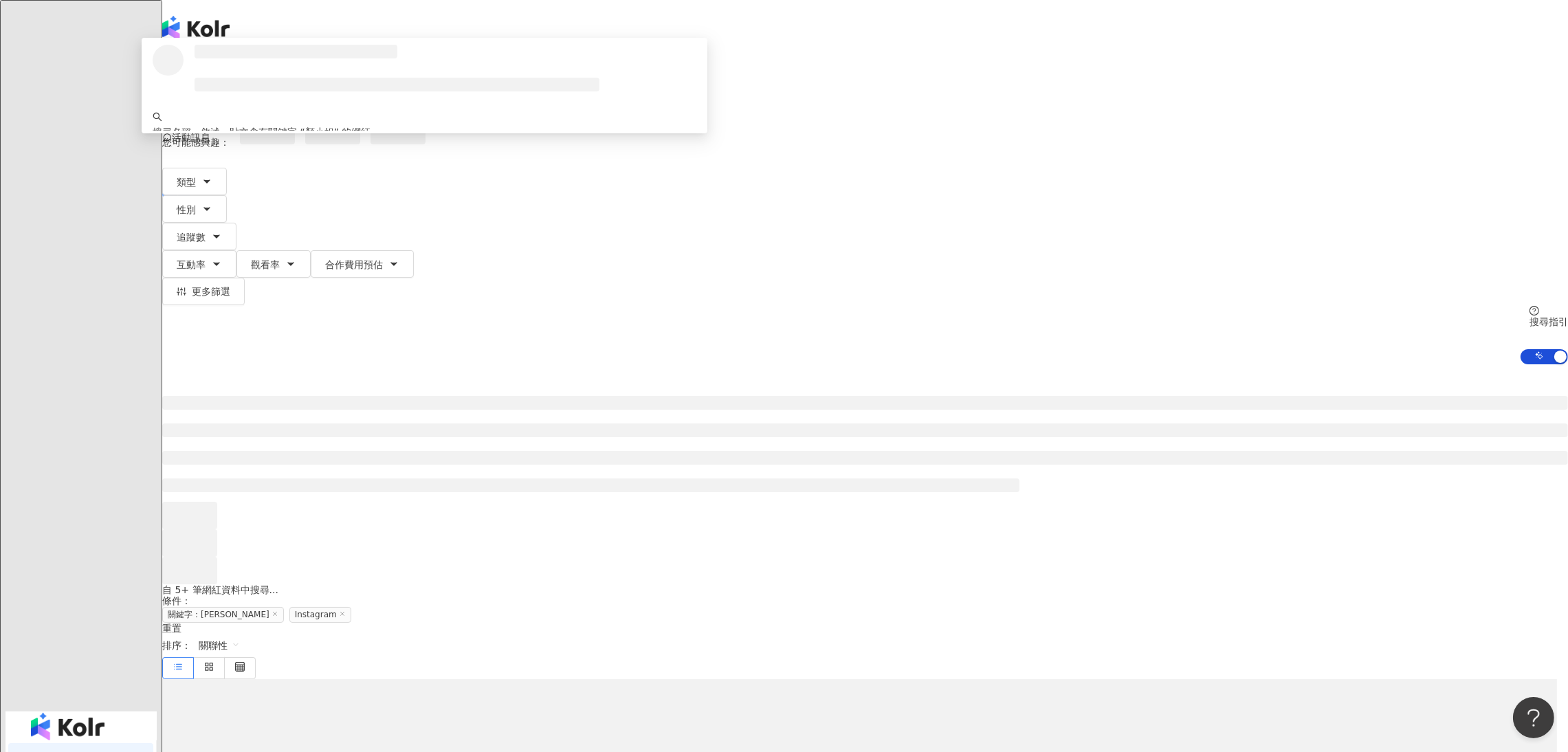
type input "***"
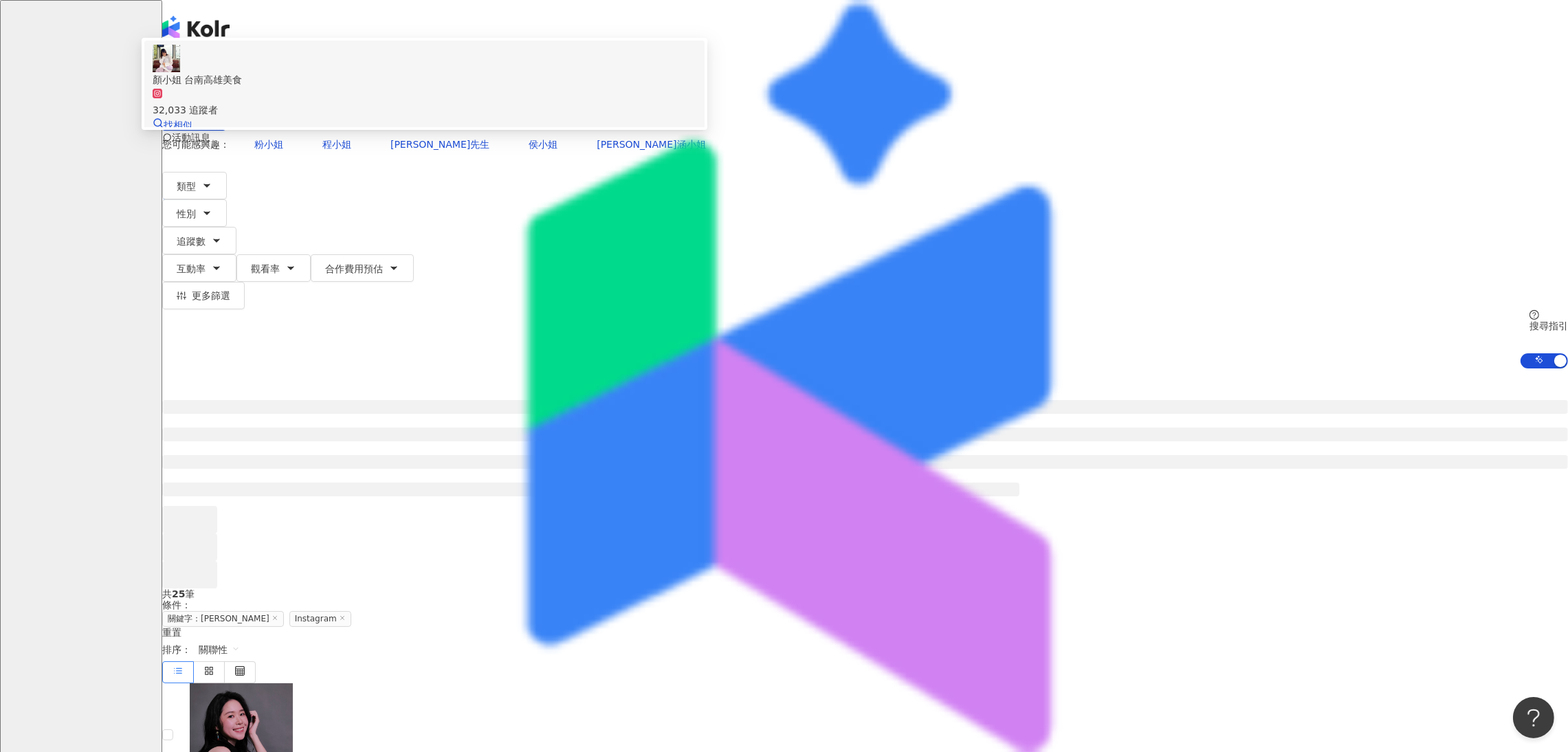
click at [652, 87] on div "顏小姐 台南高雄美食" at bounding box center [424, 80] width 544 height 15
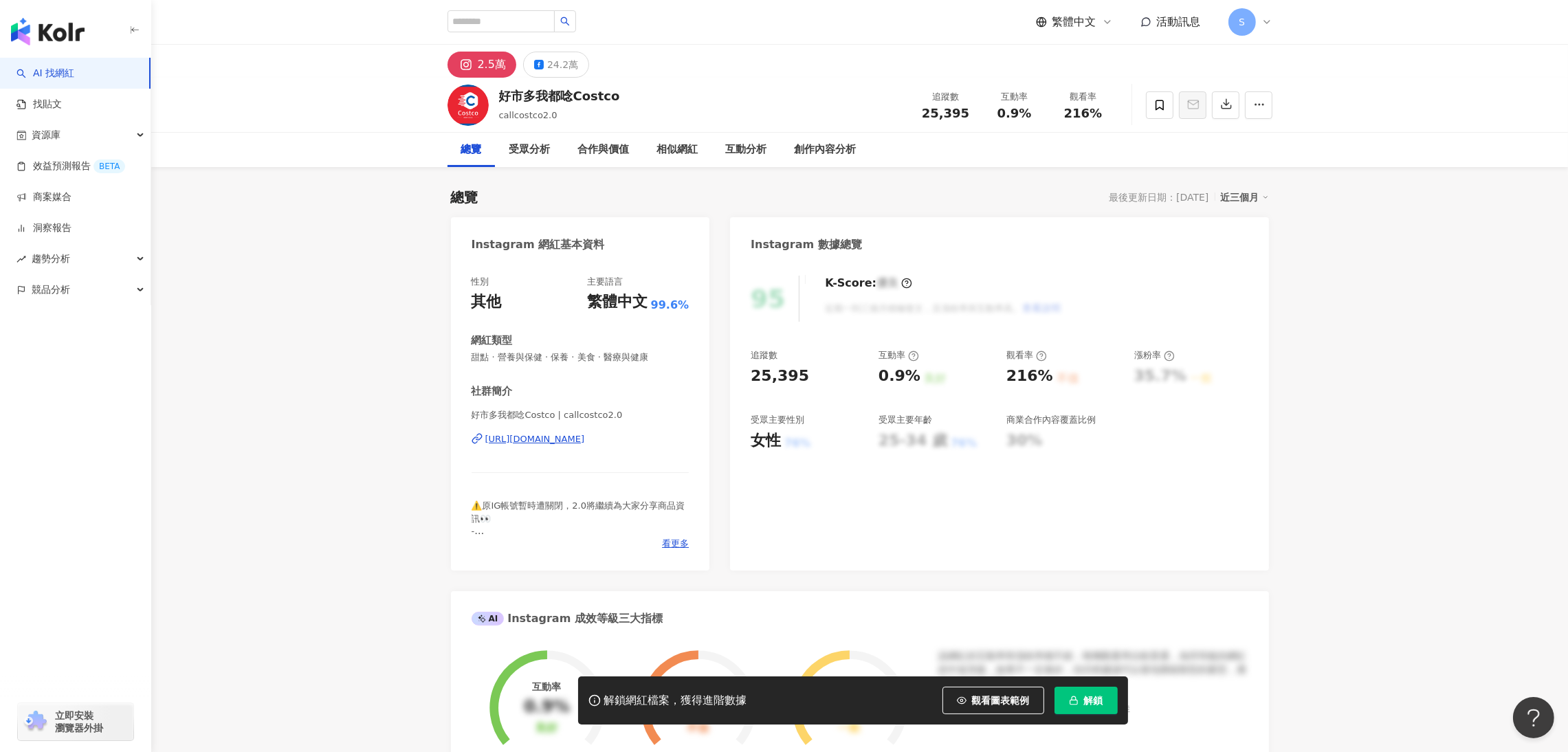
click at [455, 423] on div "性別 其他 主要語言 繁體中文 99.6% 網紅類型 甜點 · 營養與保健 · 保養 · 美食 · 醫療與健康 社群簡介 好市多我都唸Costco | cal…" at bounding box center [581, 416] width 259 height 309
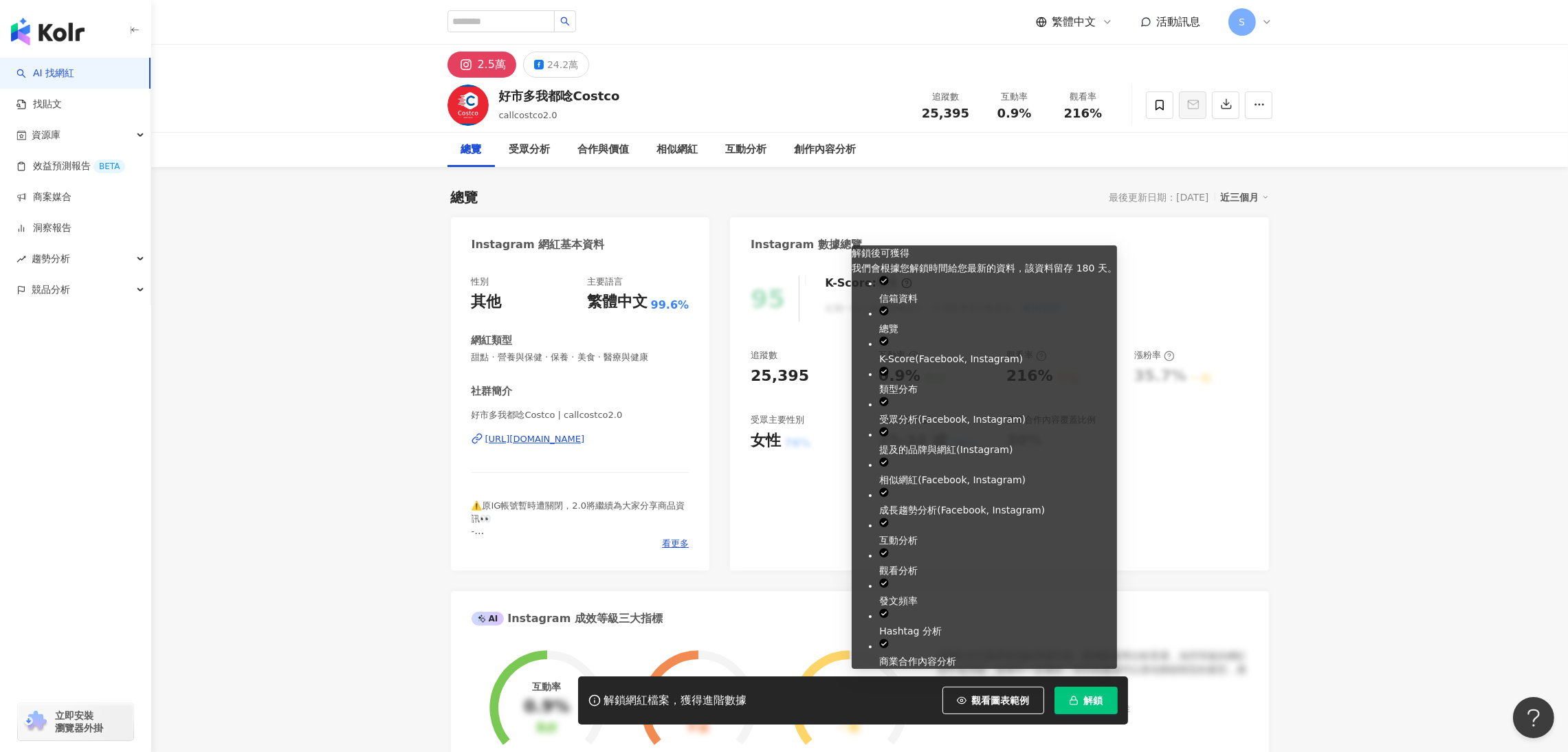
click at [1045, 501] on span "解鎖" at bounding box center [1094, 700] width 19 height 11
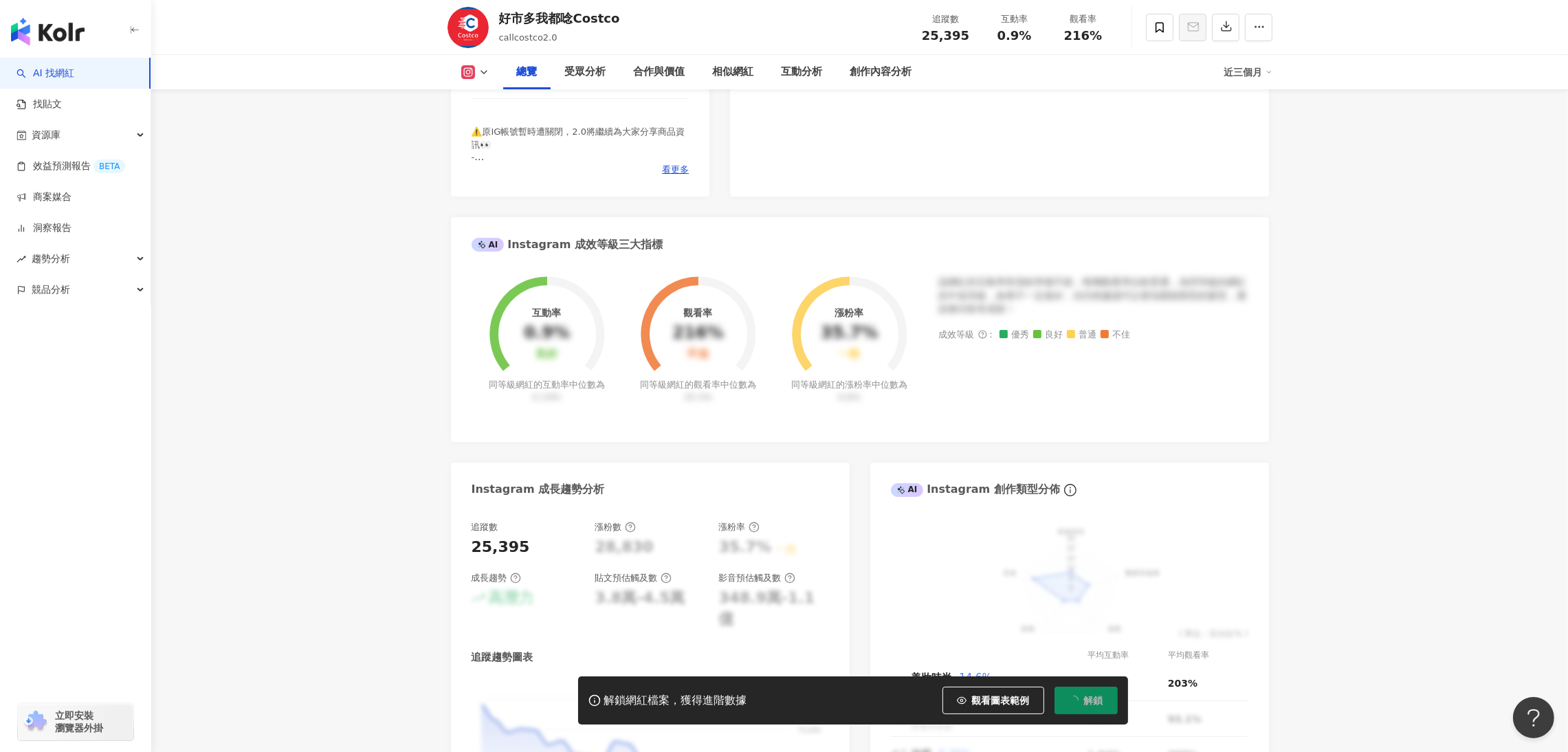
scroll to position [206, 0]
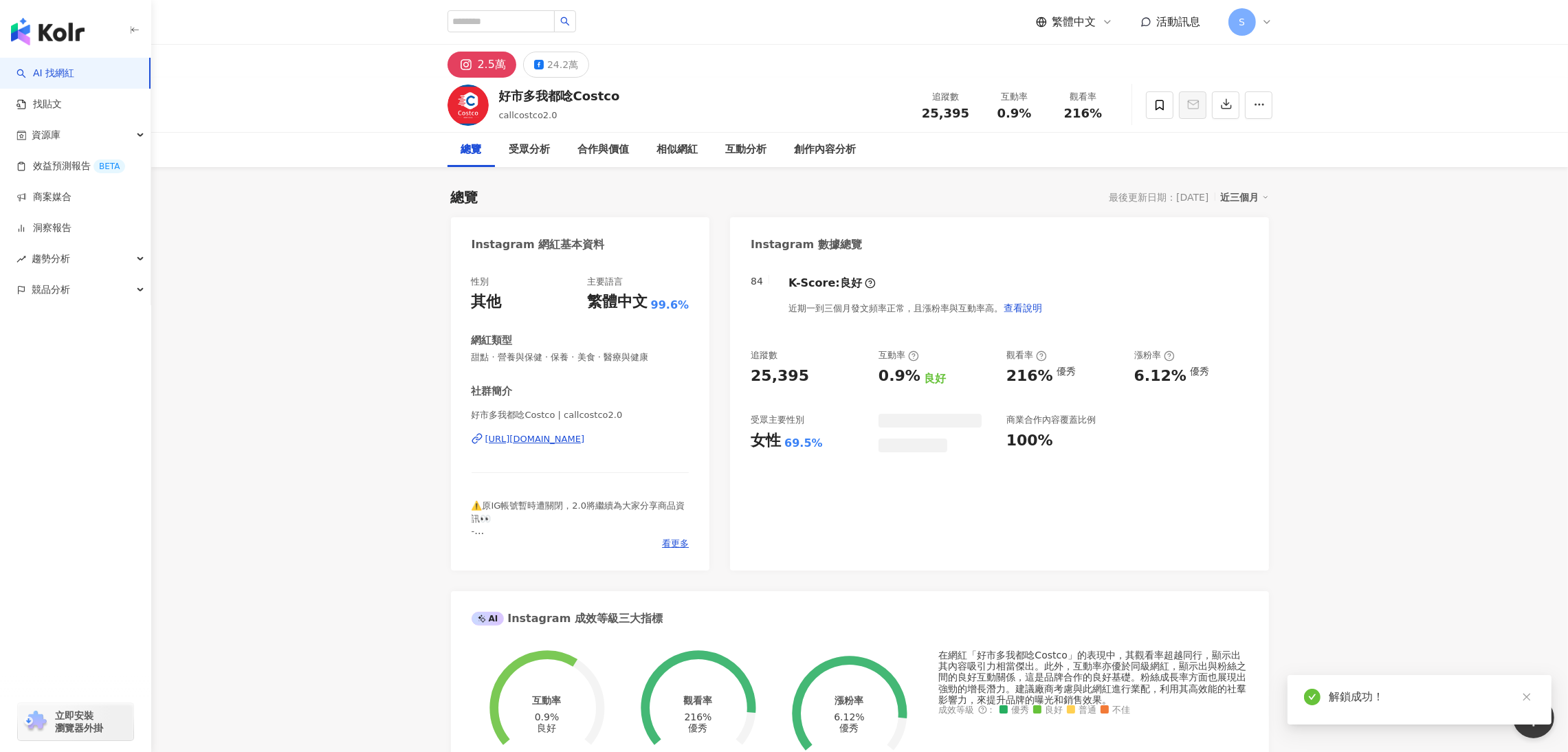
click at [547, 66] on div "24.2萬" at bounding box center [562, 65] width 31 height 19
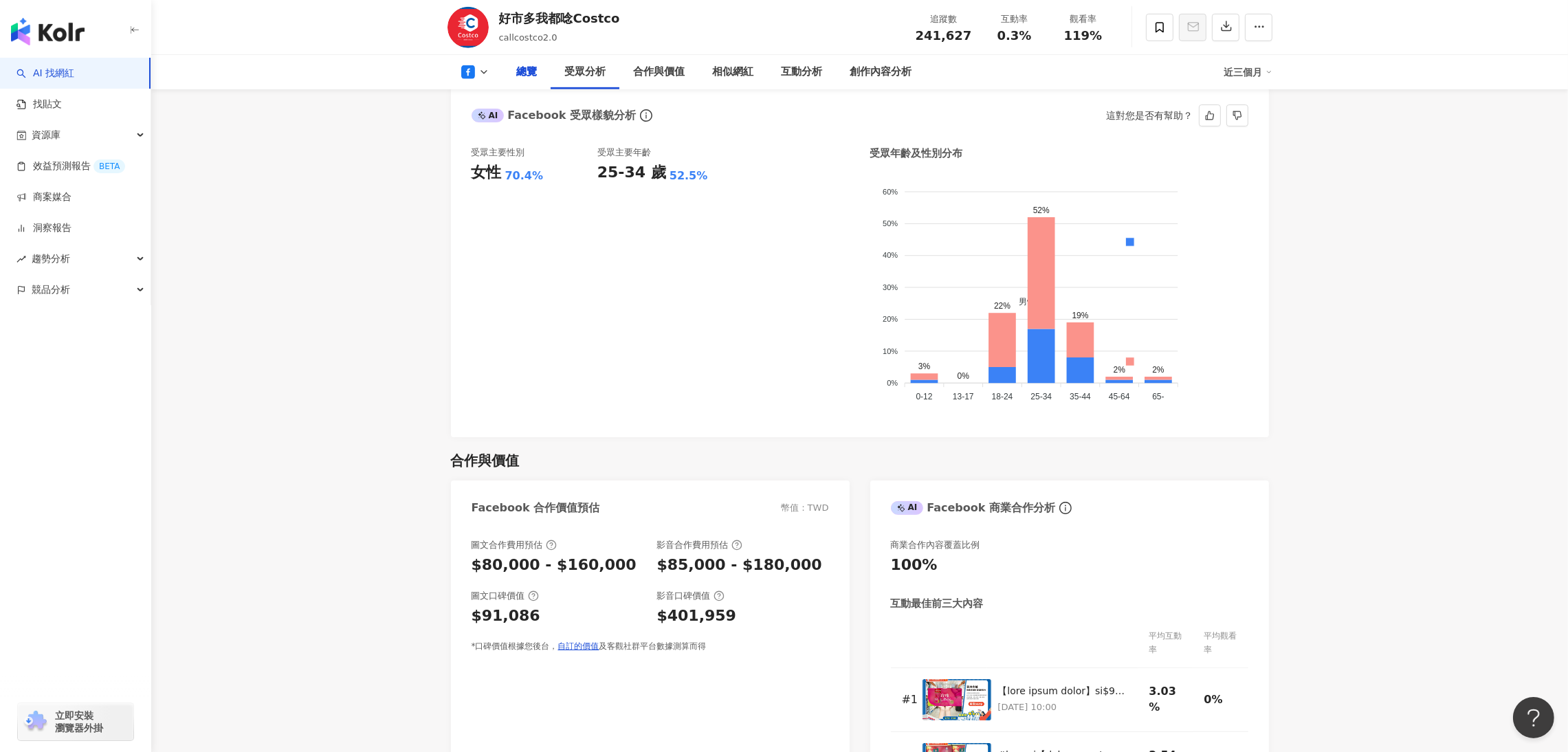
scroll to position [1133, 0]
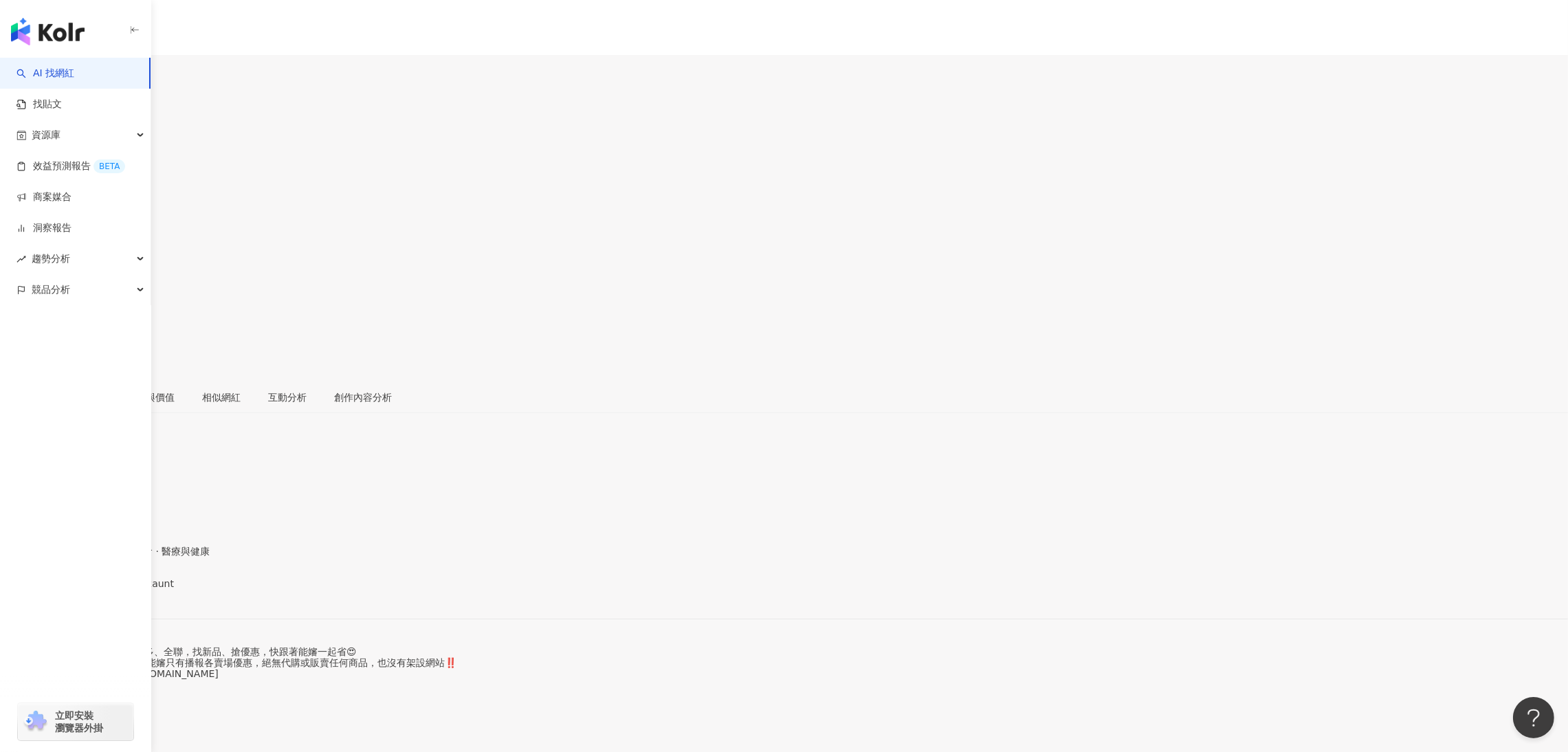
click at [72, 75] on div "16.1萬" at bounding box center [56, 80] width 31 height 11
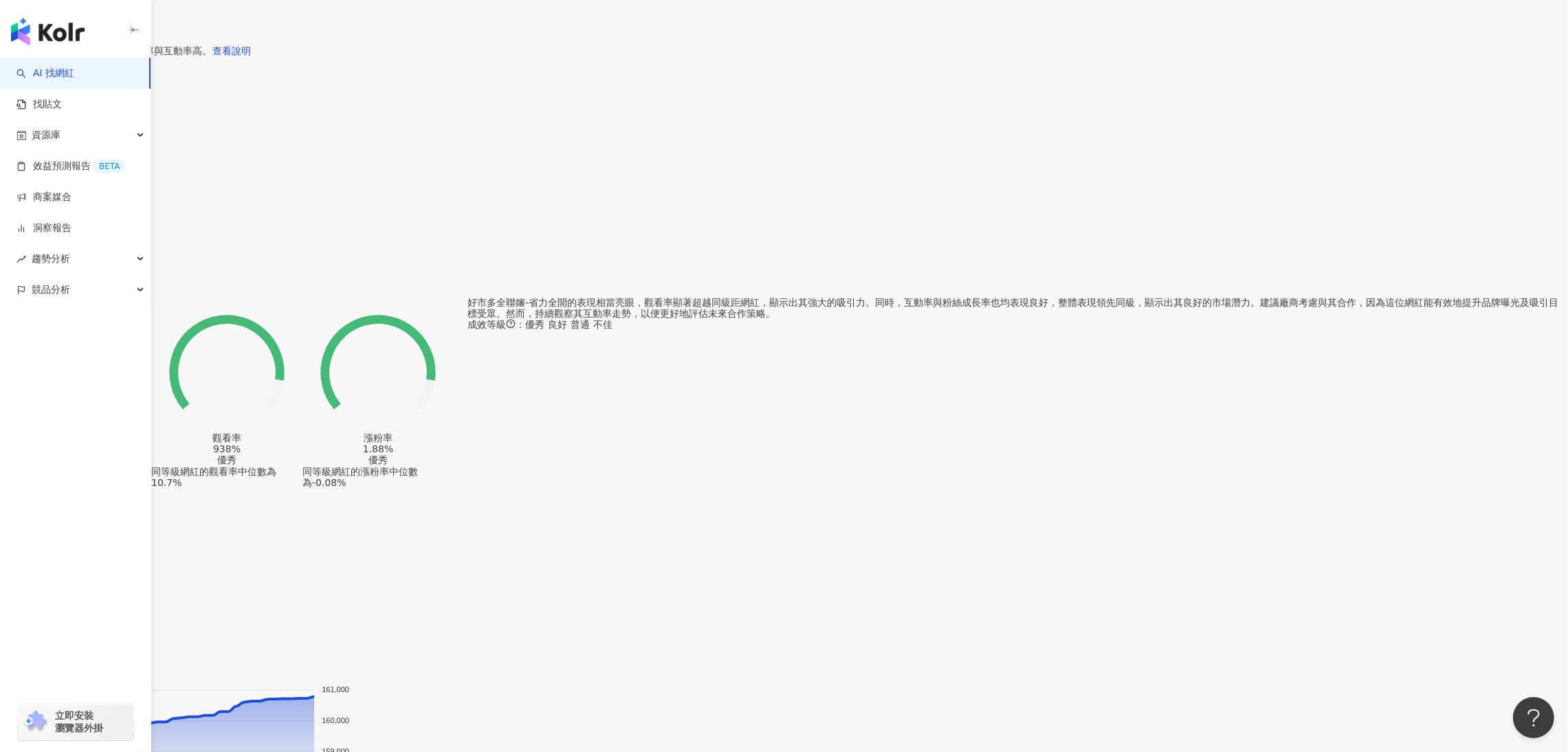
scroll to position [1236, 0]
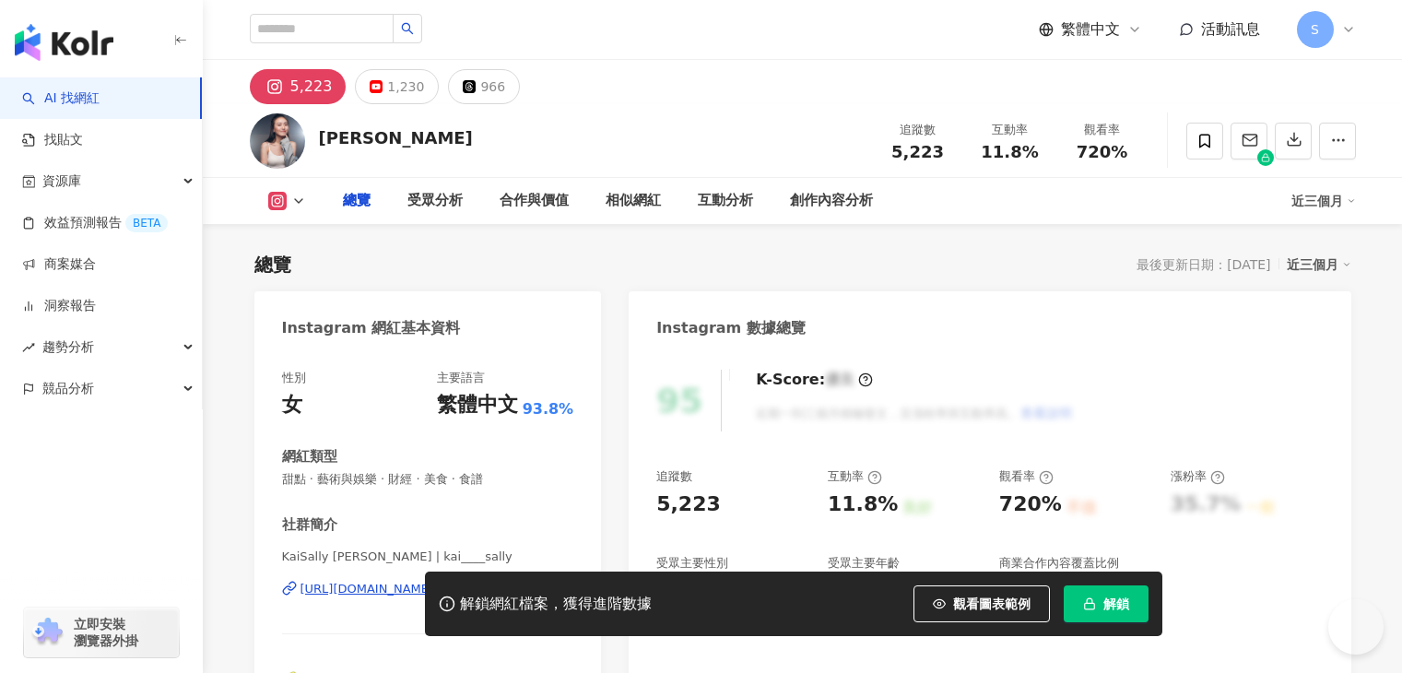
click at [1129, 611] on span "解鎖" at bounding box center [1116, 603] width 26 height 15
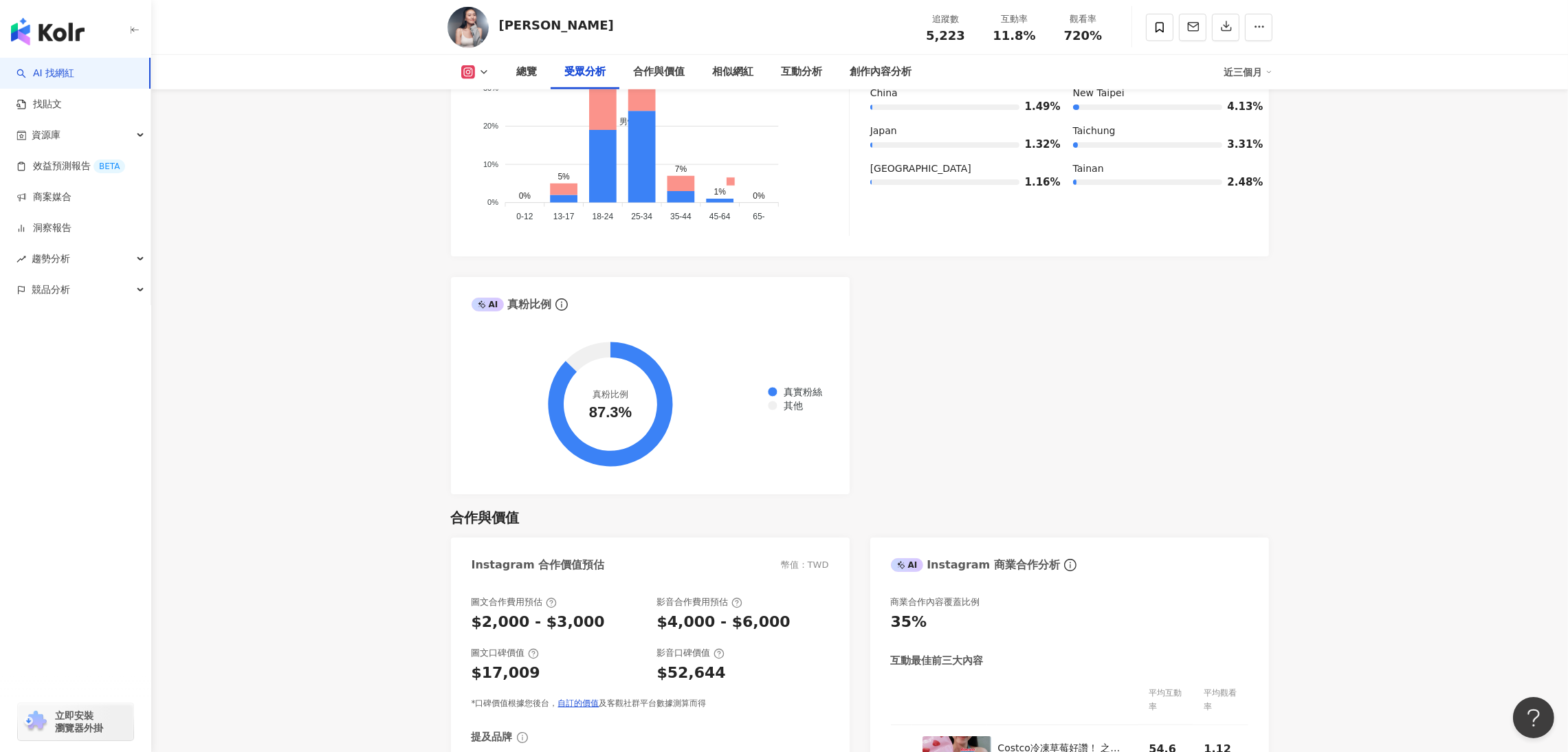
scroll to position [1133, 0]
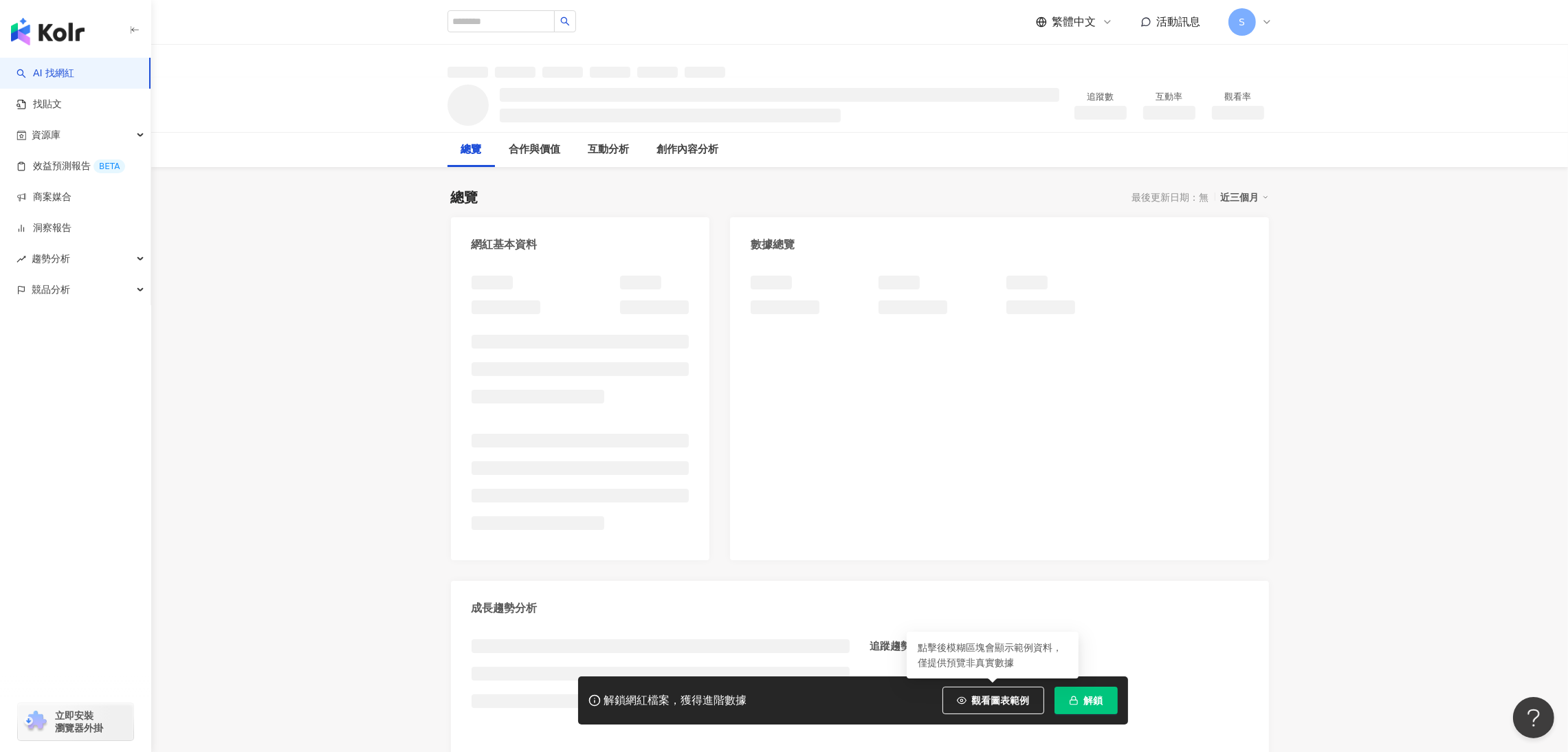
click at [1084, 701] on span "解鎖" at bounding box center [1094, 700] width 19 height 11
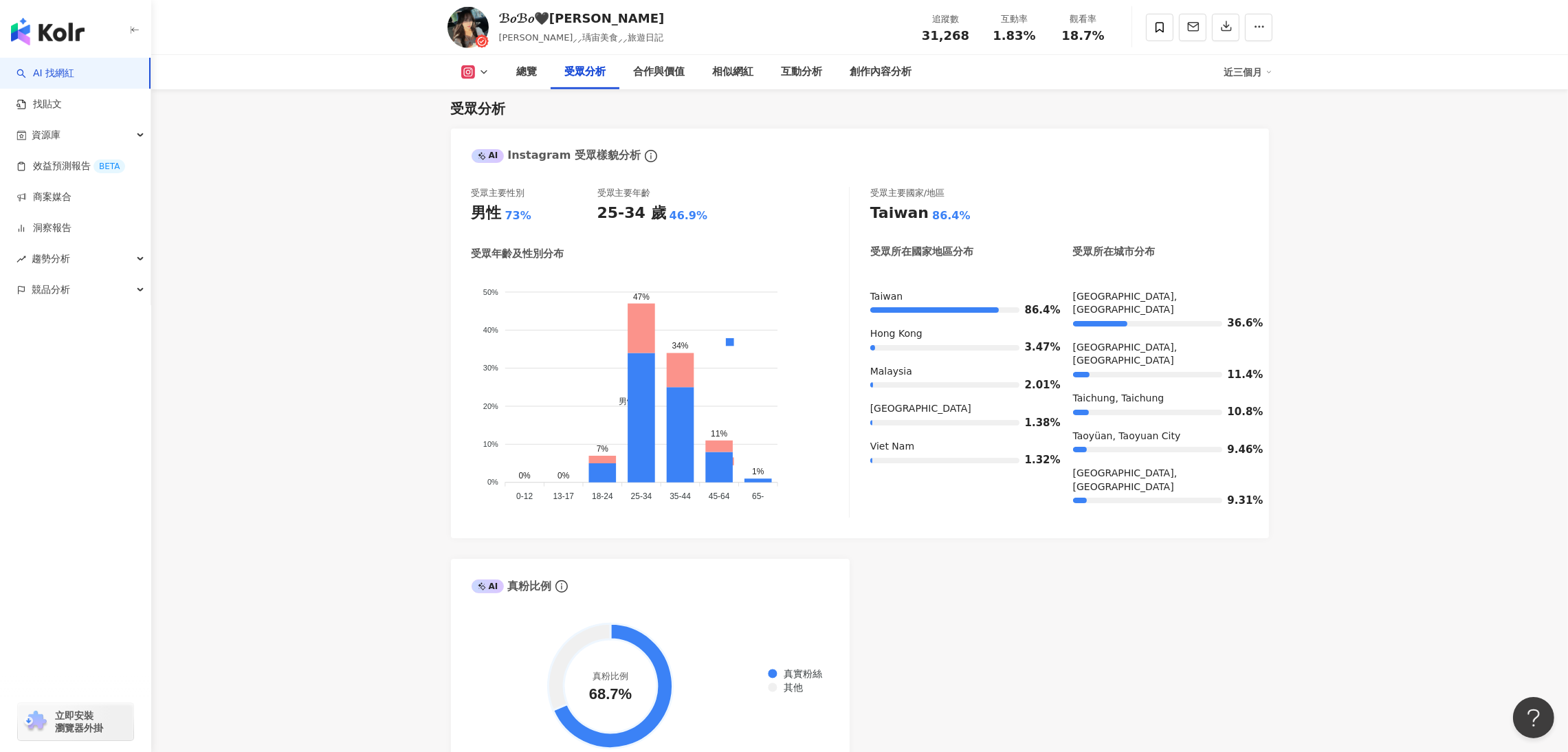
scroll to position [1172, 0]
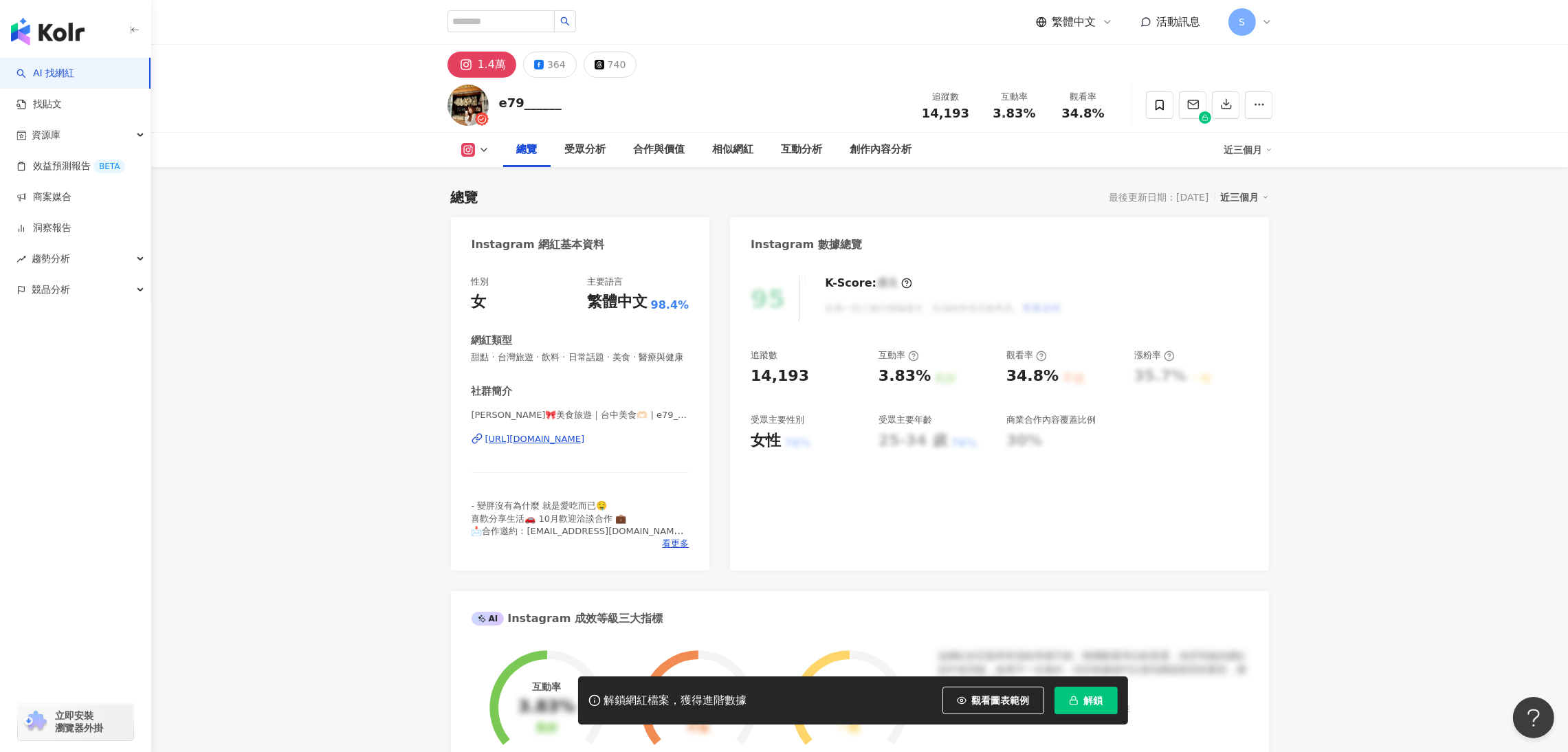
click at [1045, 501] on div "解鎖網紅檔案，獲得進階數據 觀看圖表範例 解鎖" at bounding box center [852, 700] width 550 height 48
click at [1045, 501] on span "解鎖" at bounding box center [1094, 700] width 19 height 11
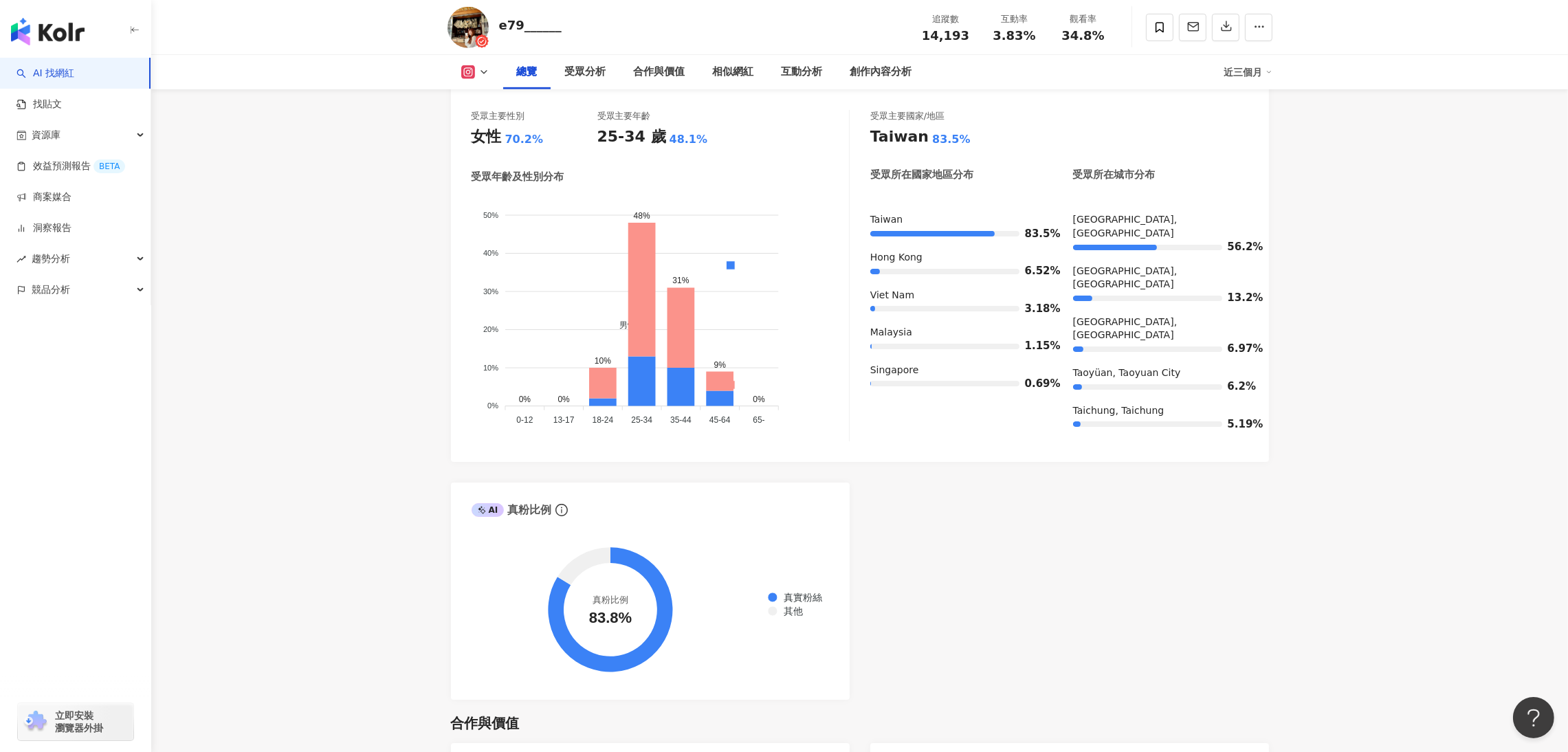
scroll to position [1133, 0]
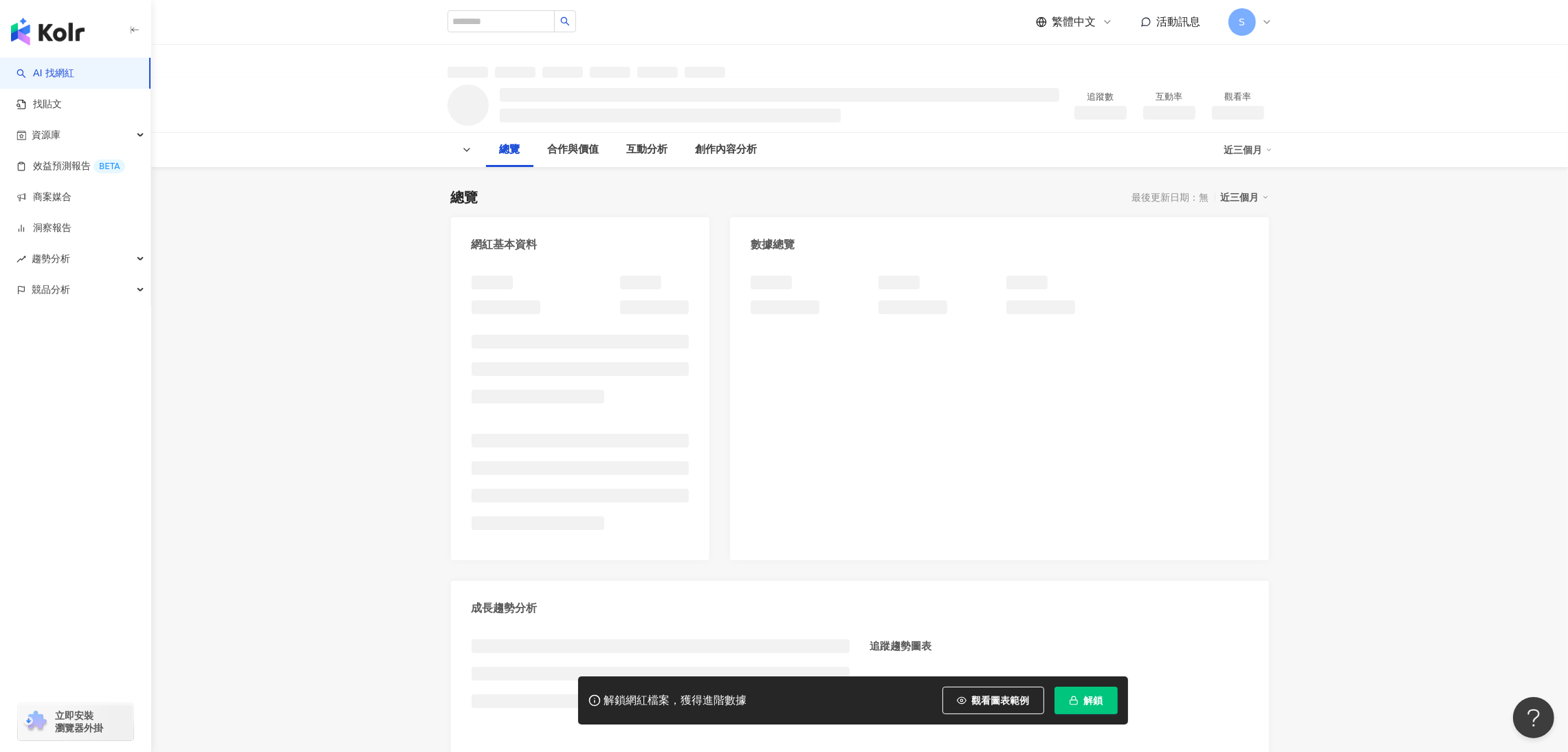
click at [1092, 696] on span "解鎖" at bounding box center [1094, 700] width 19 height 11
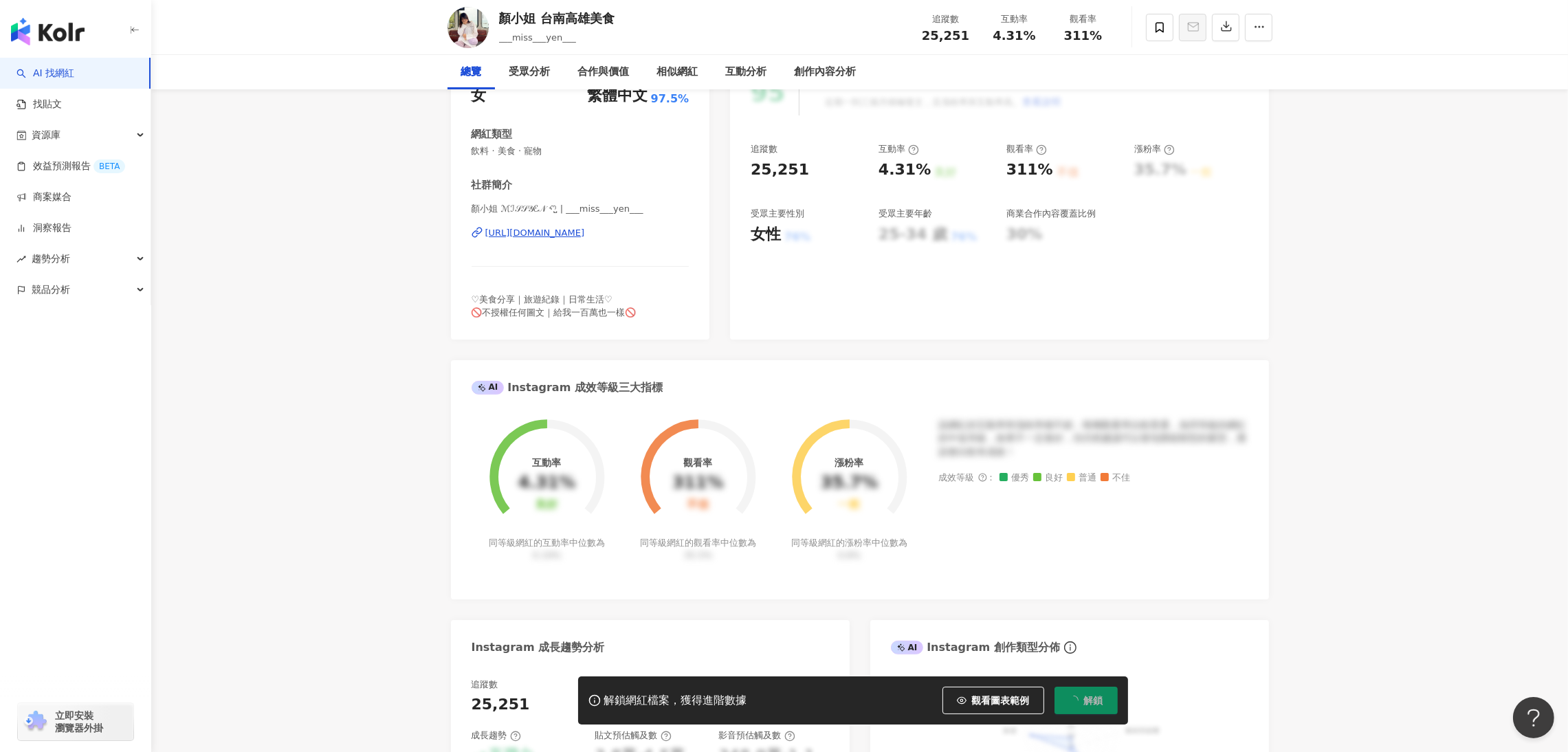
scroll to position [514, 0]
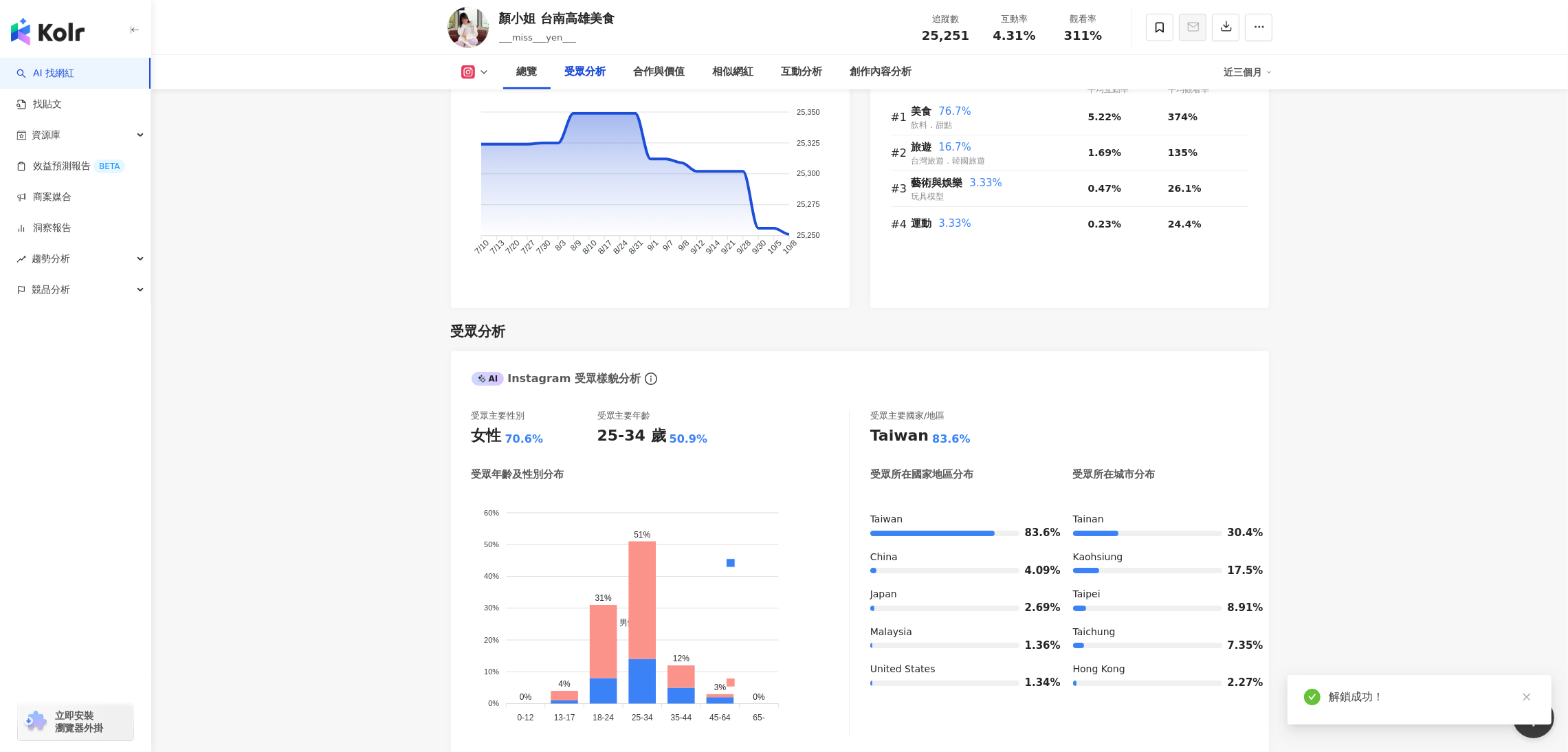
scroll to position [1133, 0]
